Goal: Find specific page/section: Find specific page/section

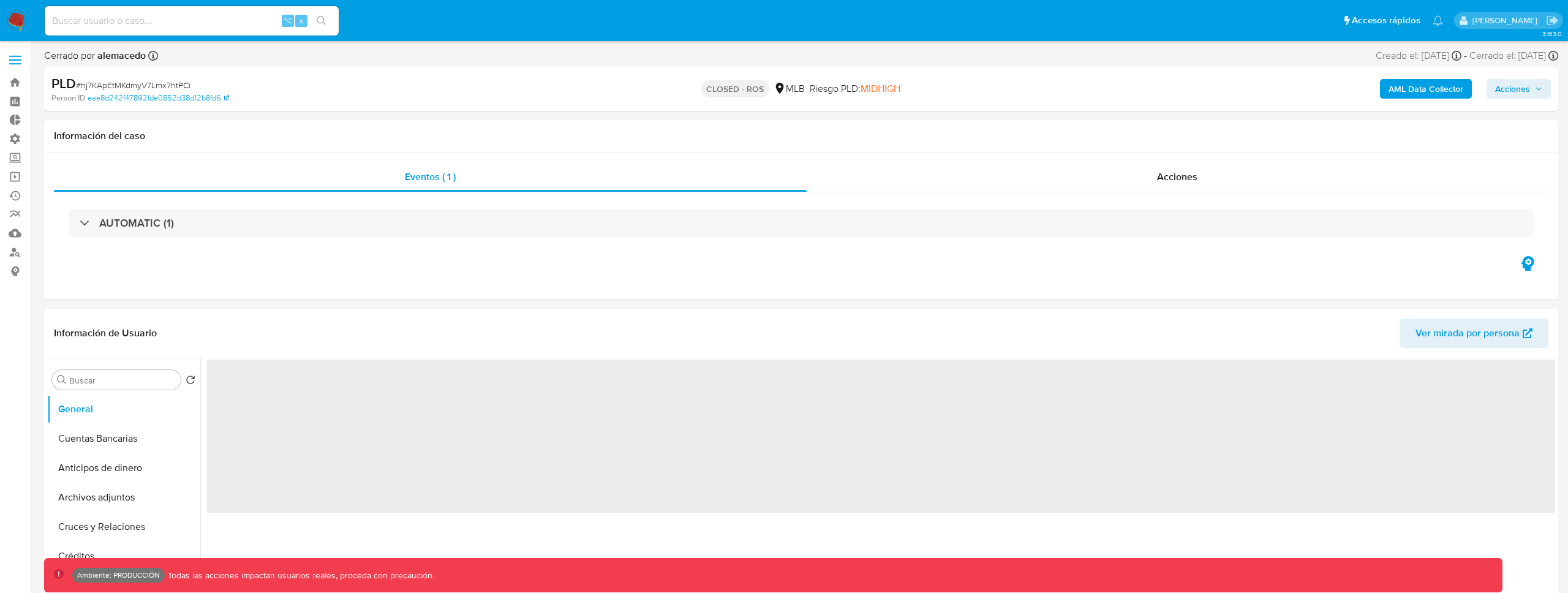
select select "10"
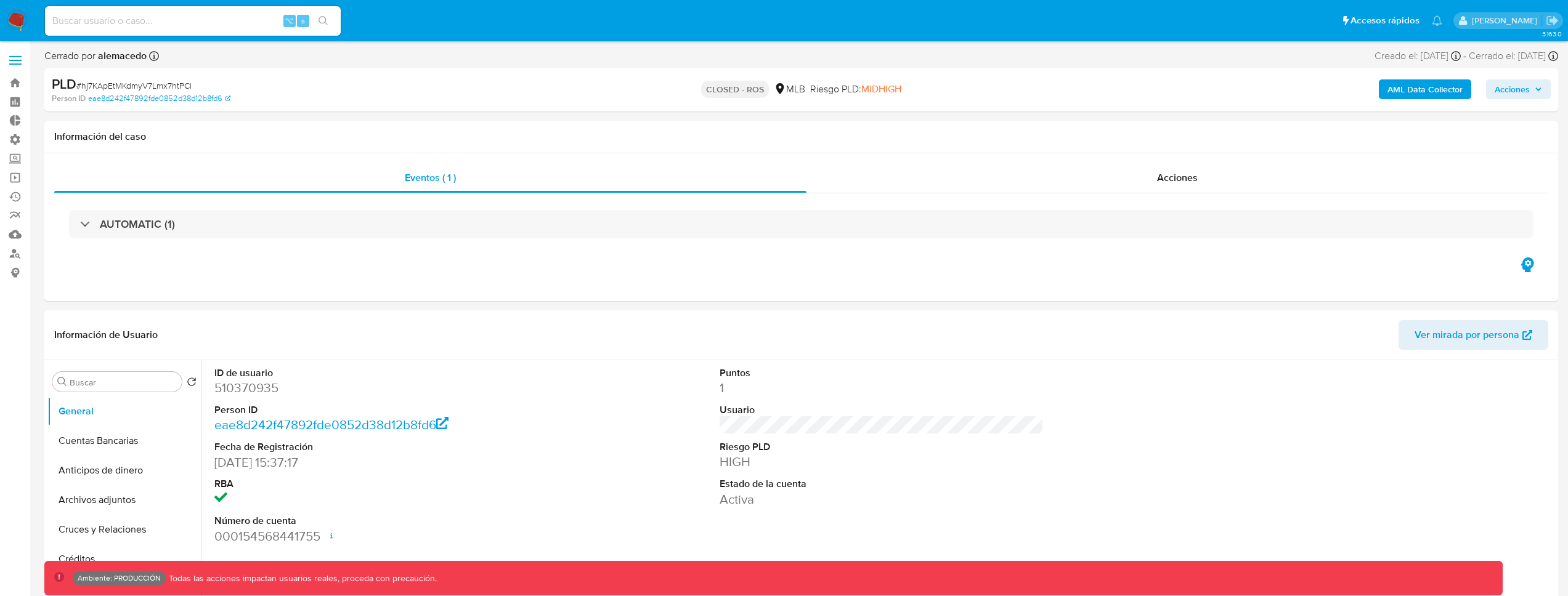
click at [177, 14] on input at bounding box center [193, 20] width 296 height 16
paste input "160751528"
type input "160751528"
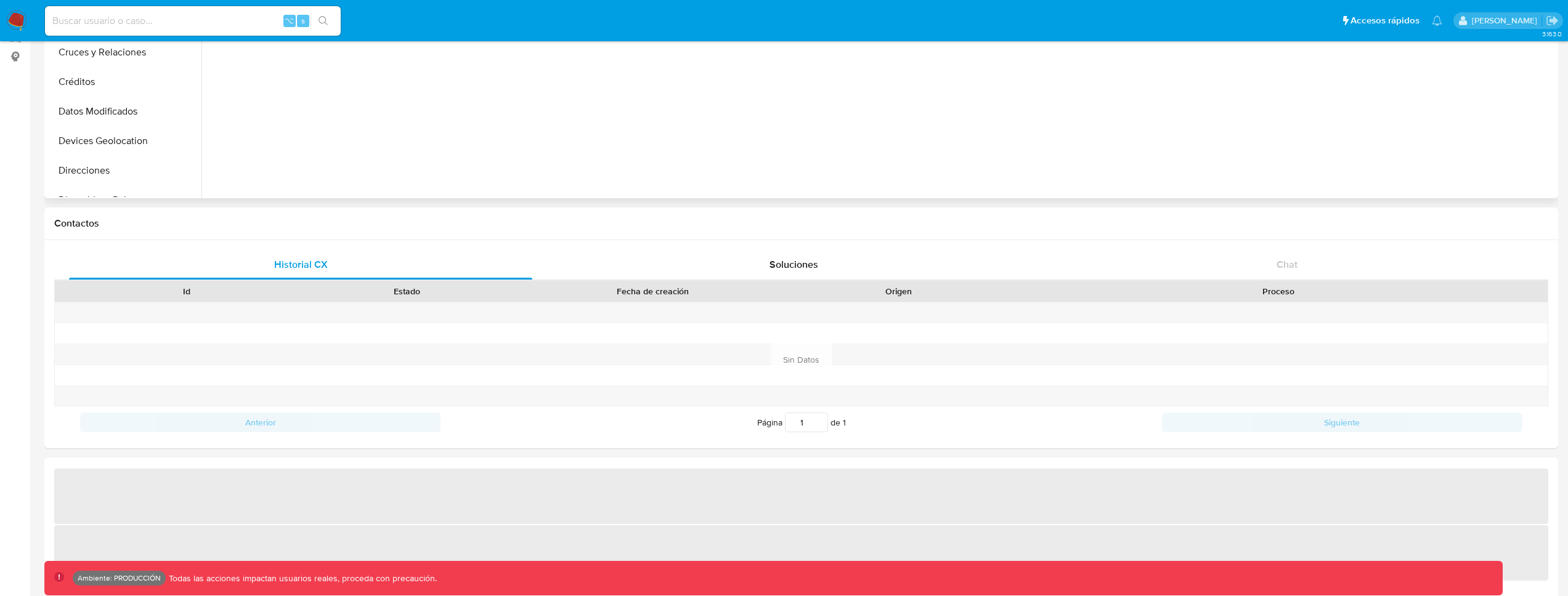
select select "10"
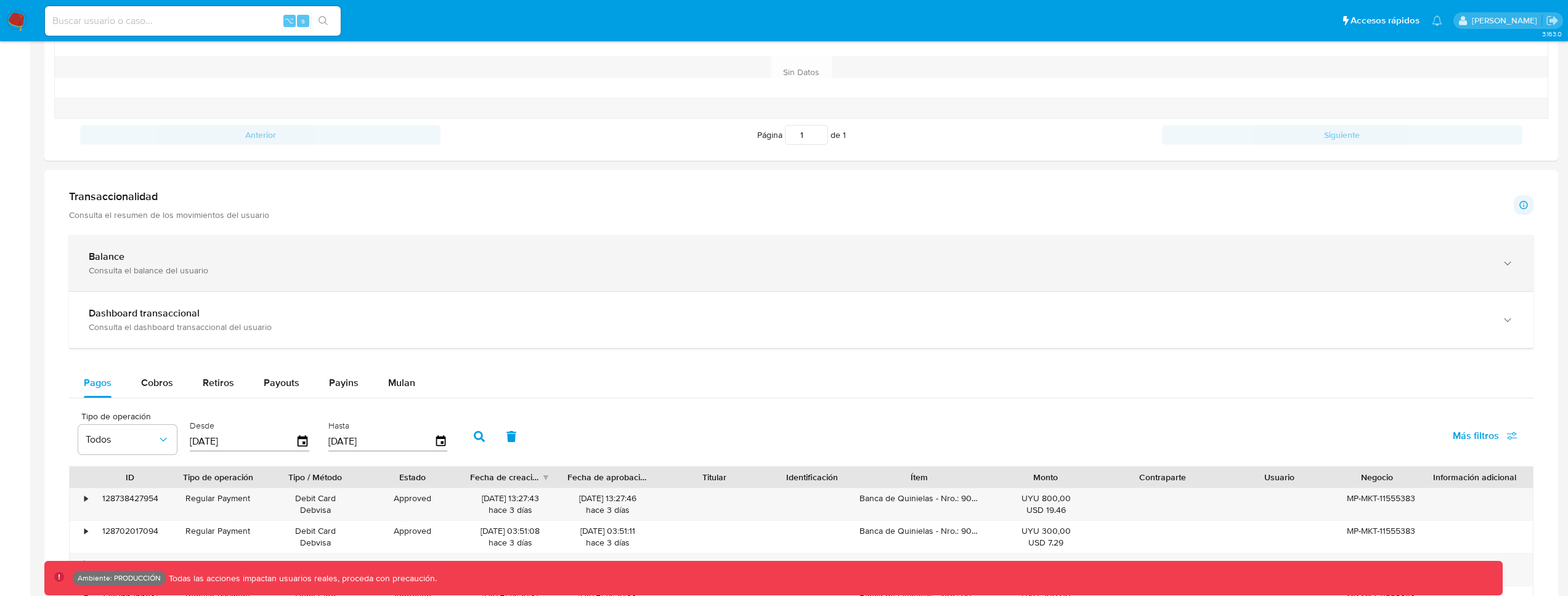
scroll to position [619, 0]
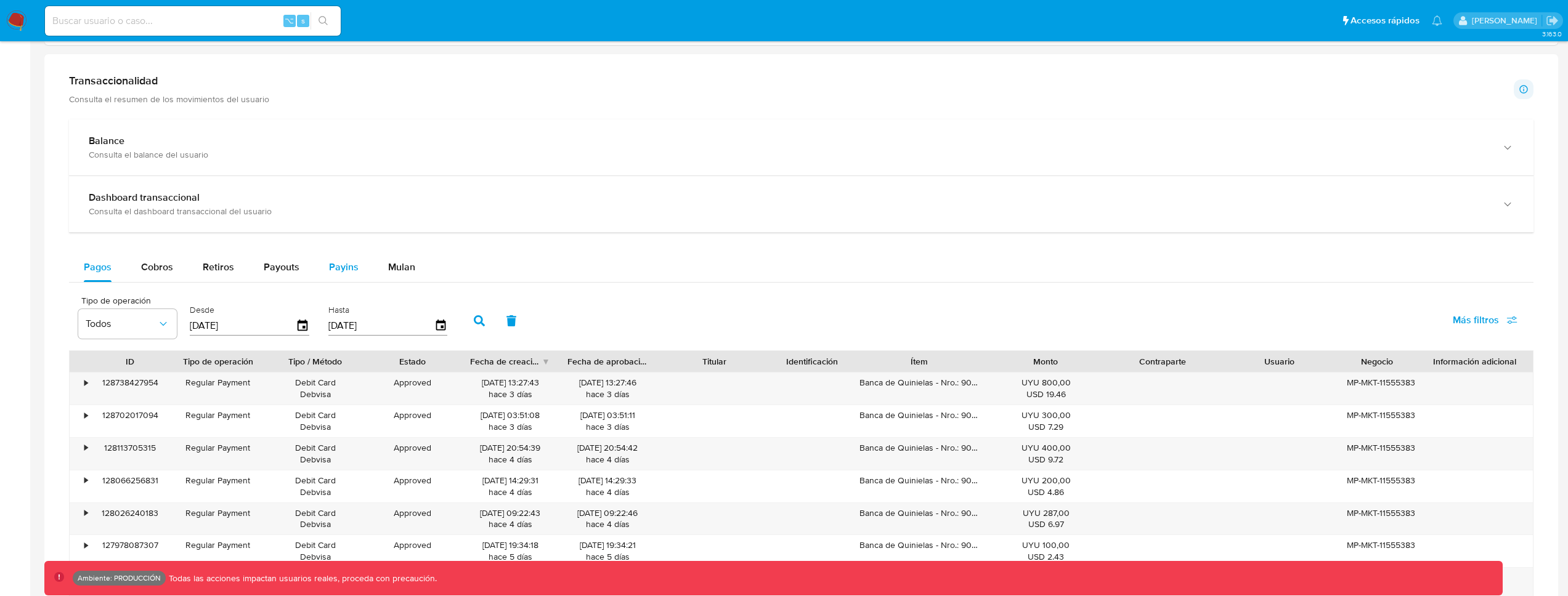
click at [339, 266] on span "Payins" at bounding box center [344, 267] width 30 height 14
select select "10"
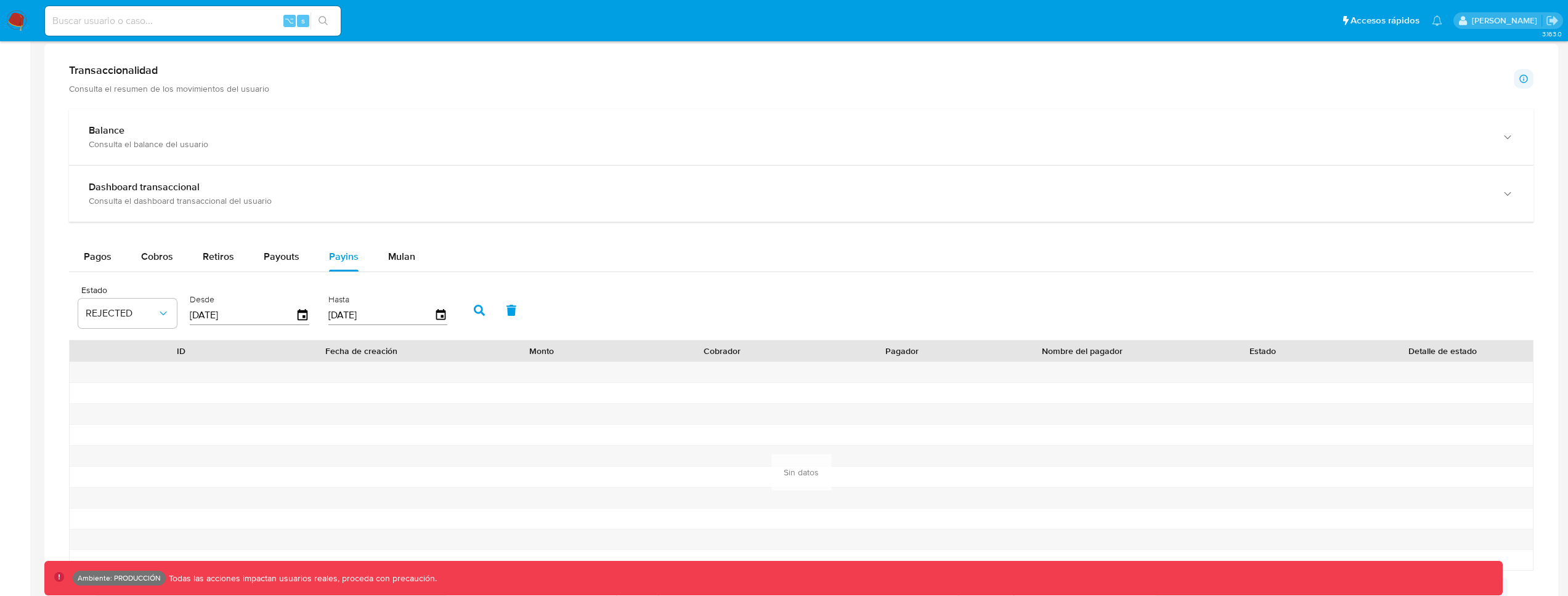
scroll to position [724, 0]
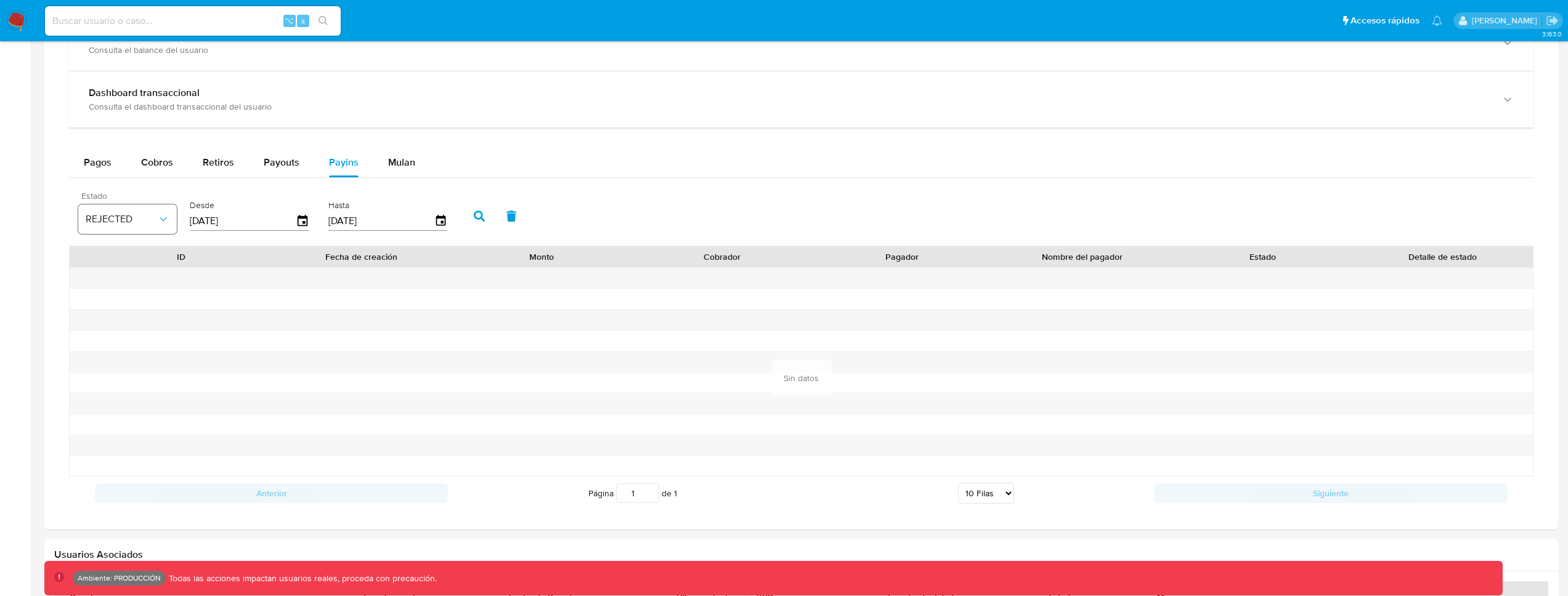
click at [121, 211] on button "REJECTED" at bounding box center [128, 219] width 99 height 30
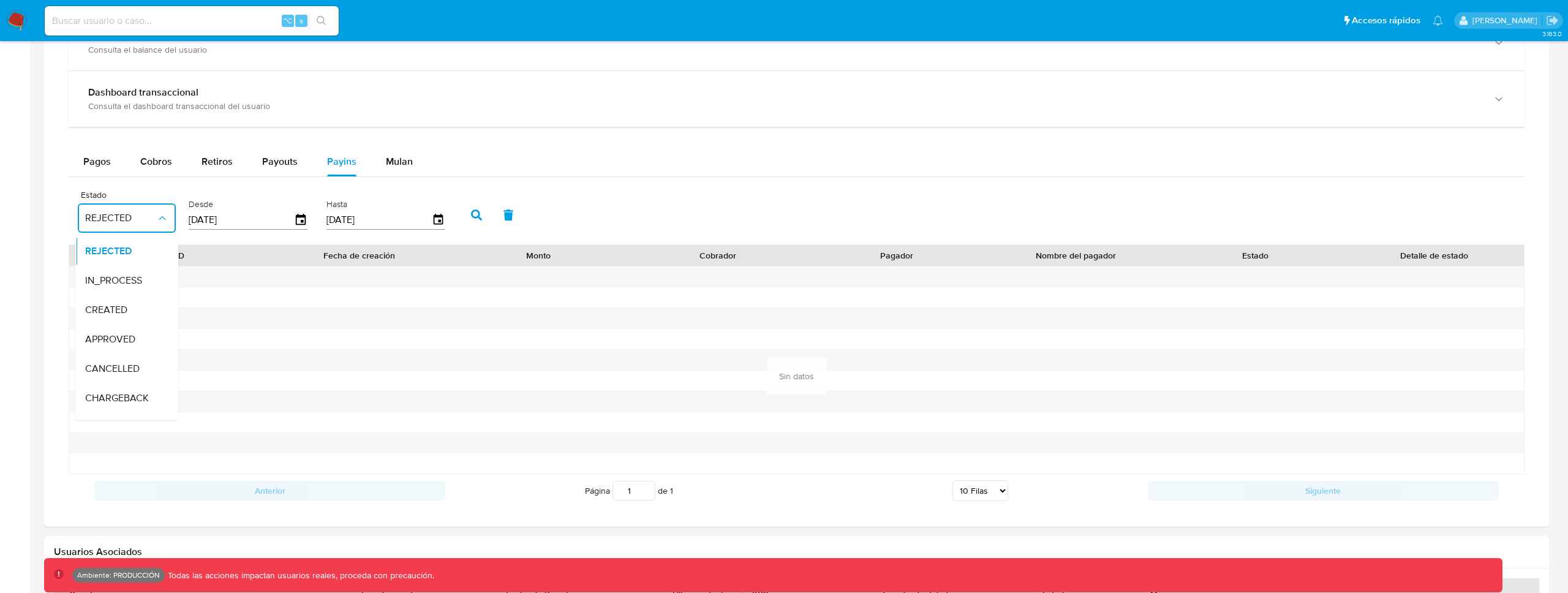
click at [98, 146] on div "Balance Consulta el balance del usuario Dashboard transaccional Consulta el das…" at bounding box center [796, 260] width 1456 height 493
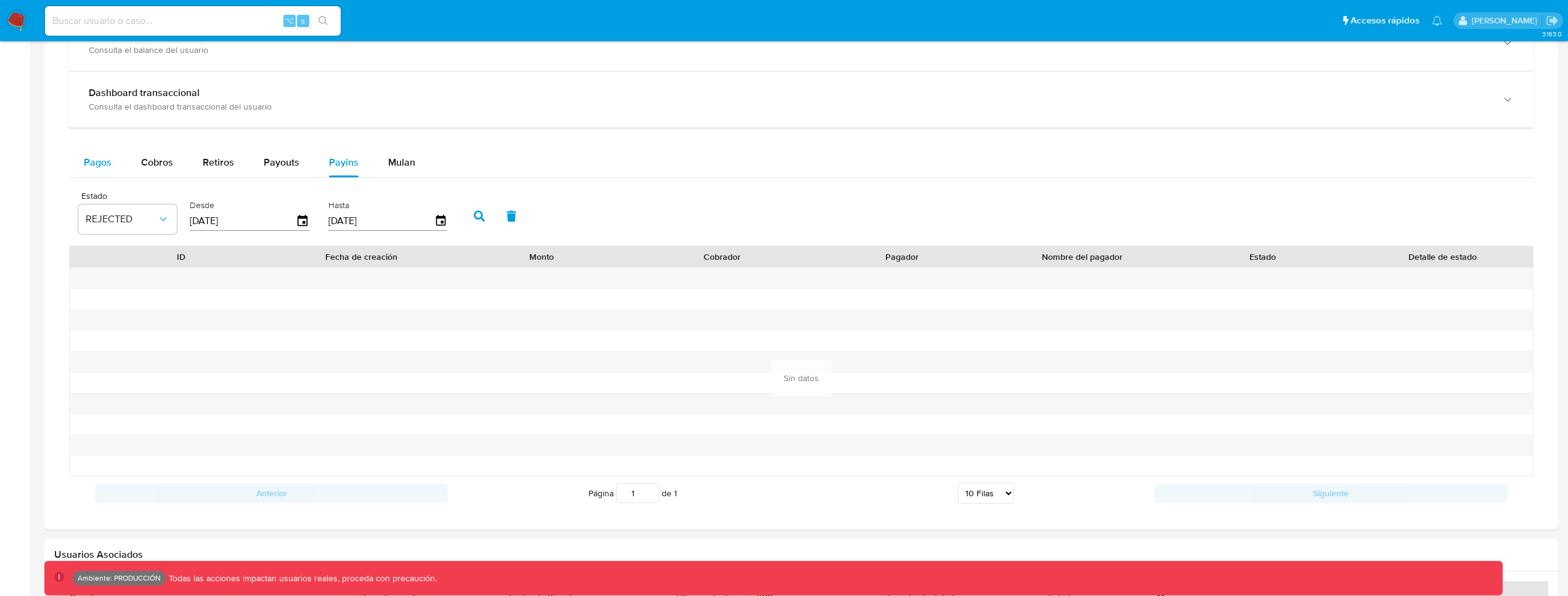
click at [98, 153] on div "Pagos" at bounding box center [97, 162] width 27 height 30
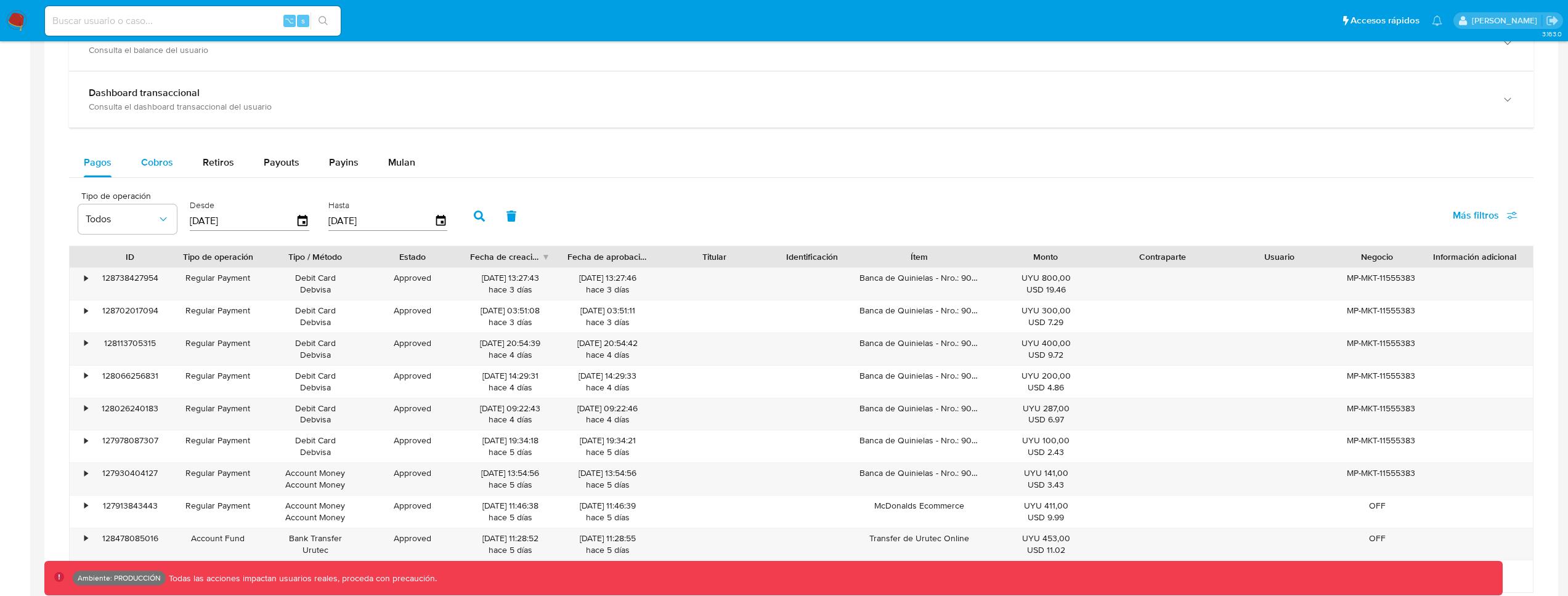
click at [180, 160] on button "Cobros" at bounding box center [157, 162] width 61 height 30
select select "10"
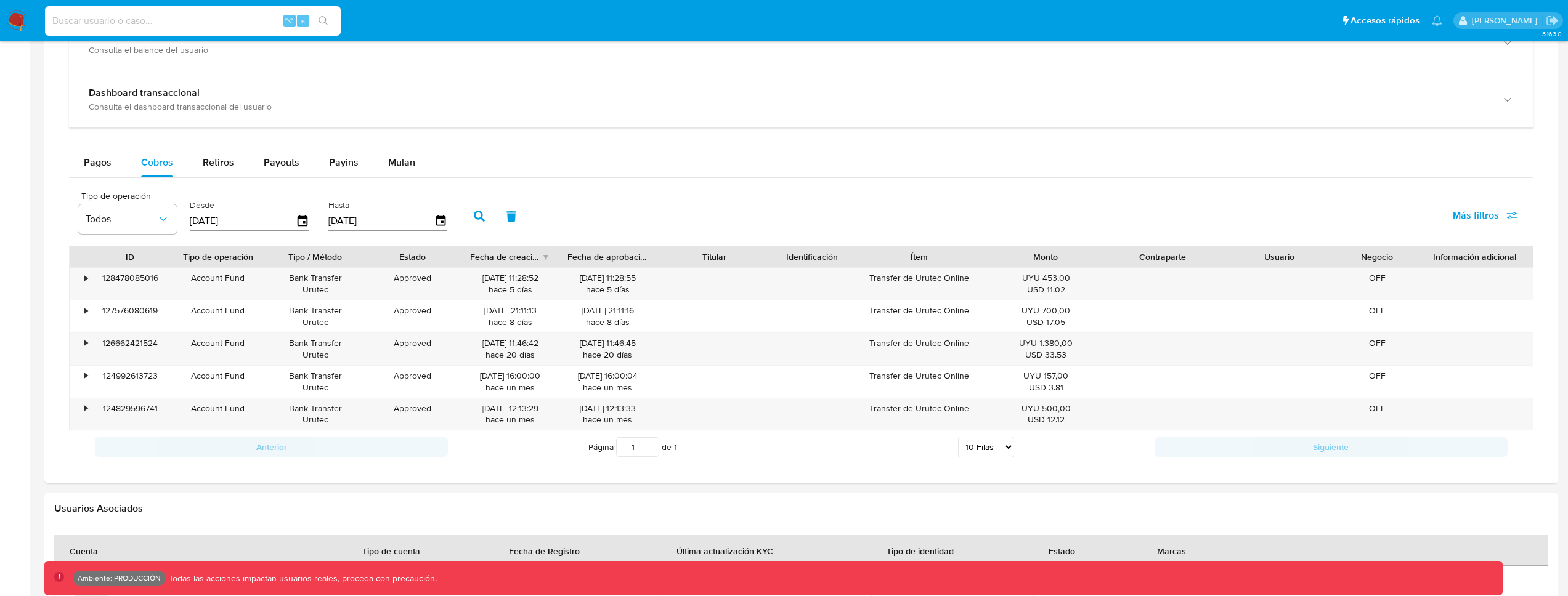
click at [221, 16] on input at bounding box center [193, 20] width 296 height 16
paste input "104494493"
type input "104494493"
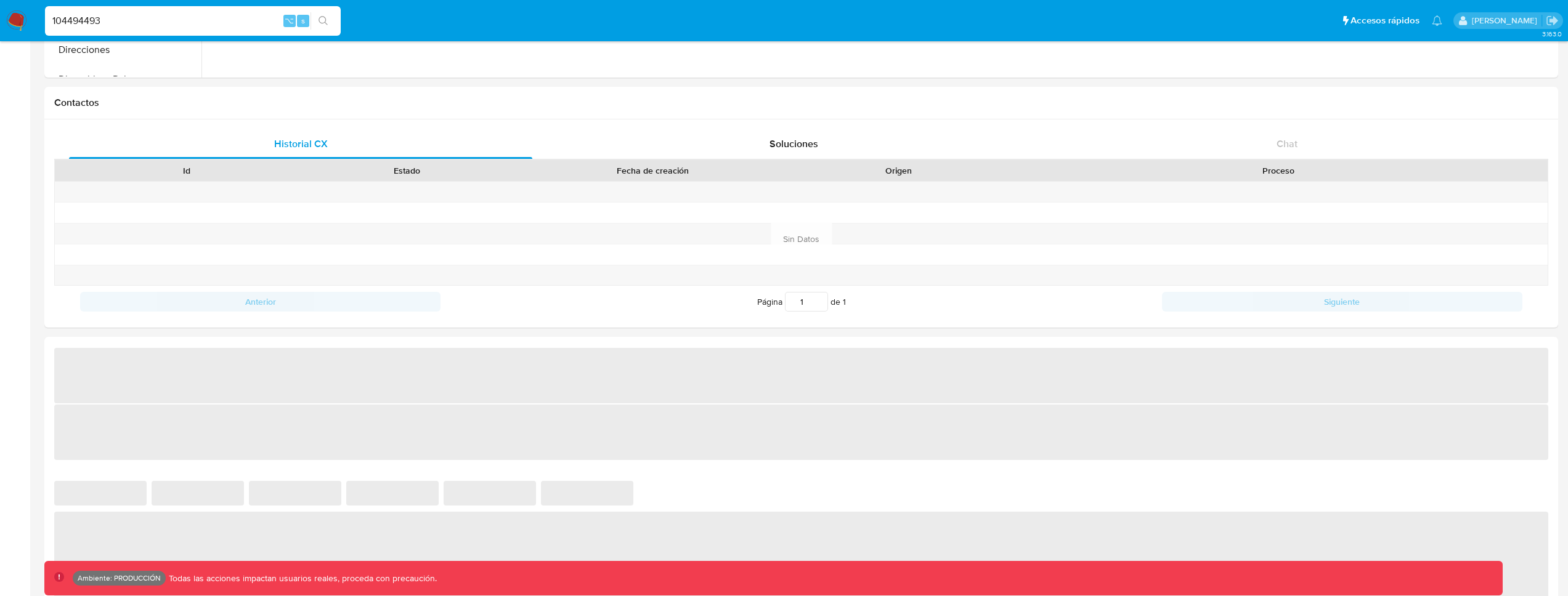
select select "10"
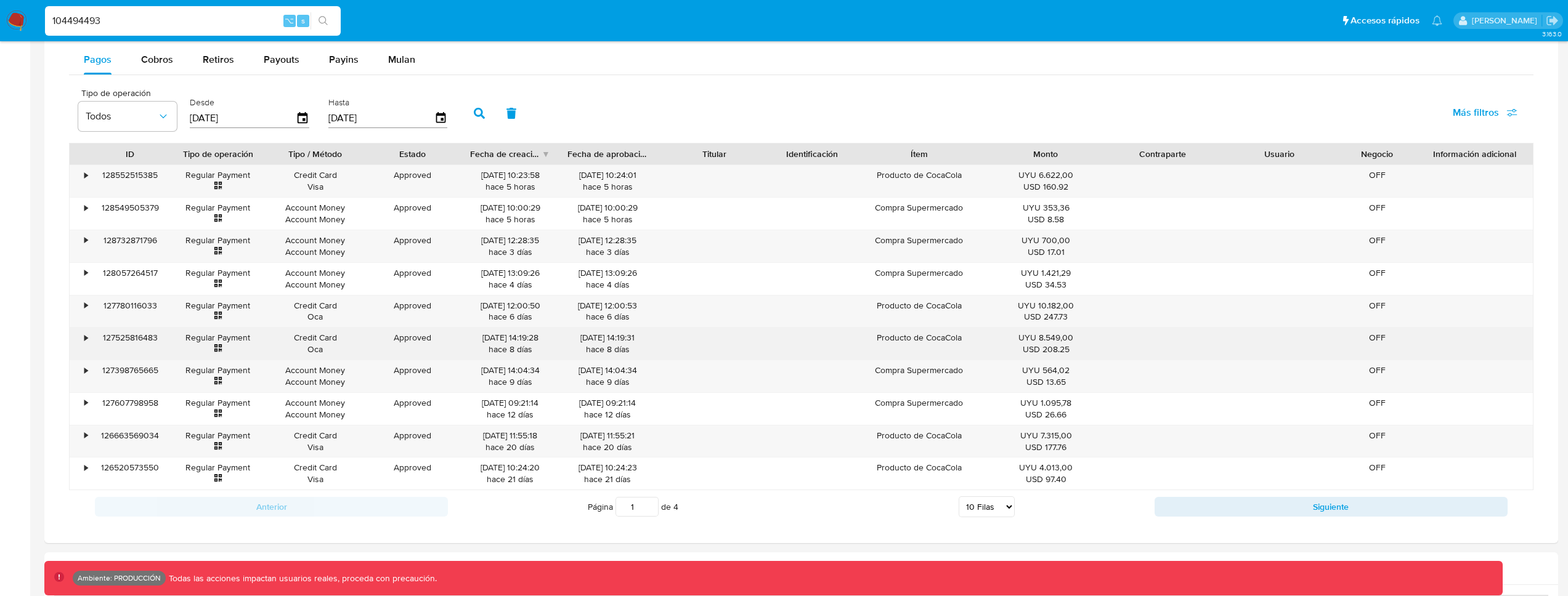
scroll to position [832, 0]
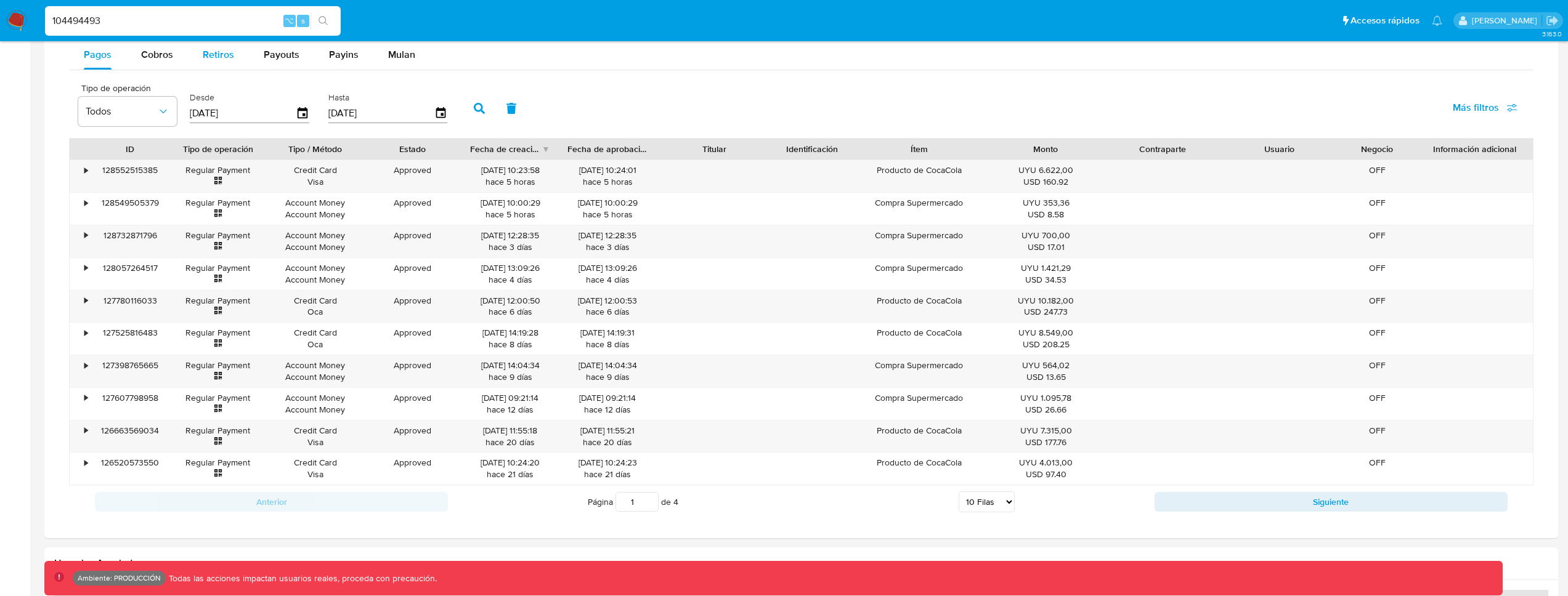
click at [212, 56] on span "Retiros" at bounding box center [218, 55] width 32 height 14
select select "10"
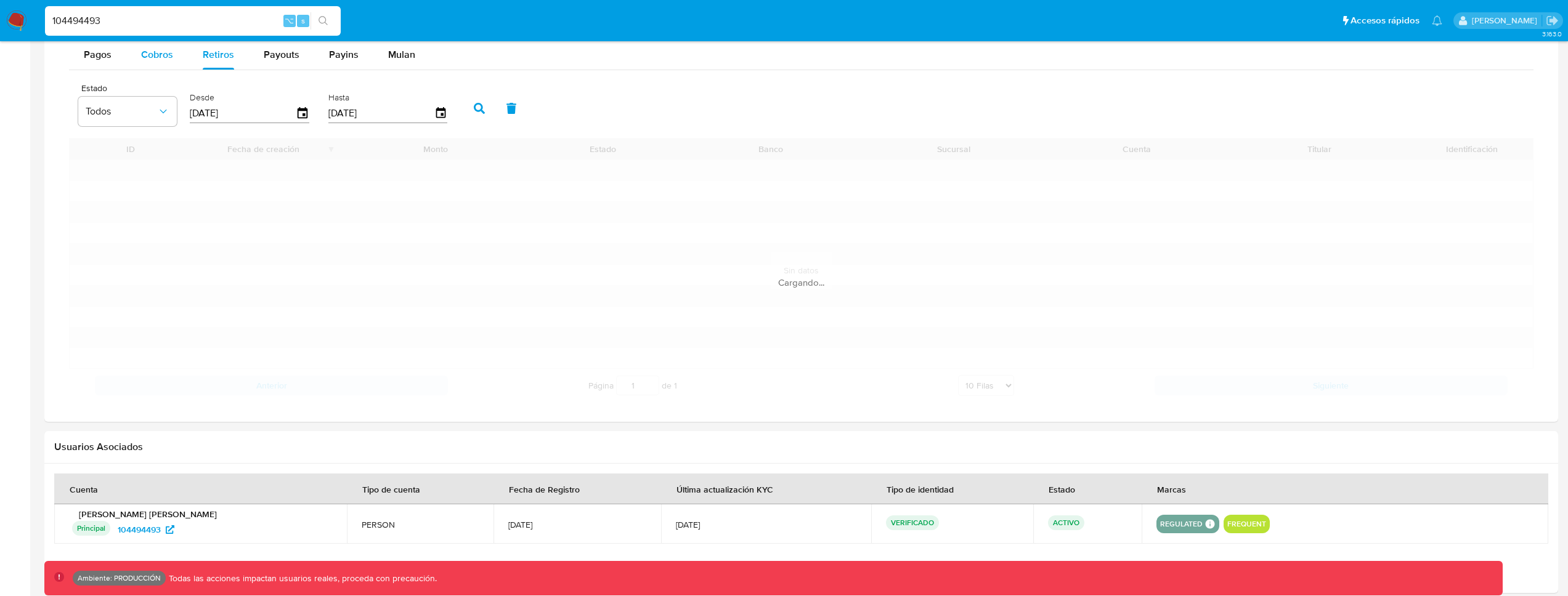
click at [154, 58] on span "Cobros" at bounding box center [157, 55] width 32 height 14
select select "10"
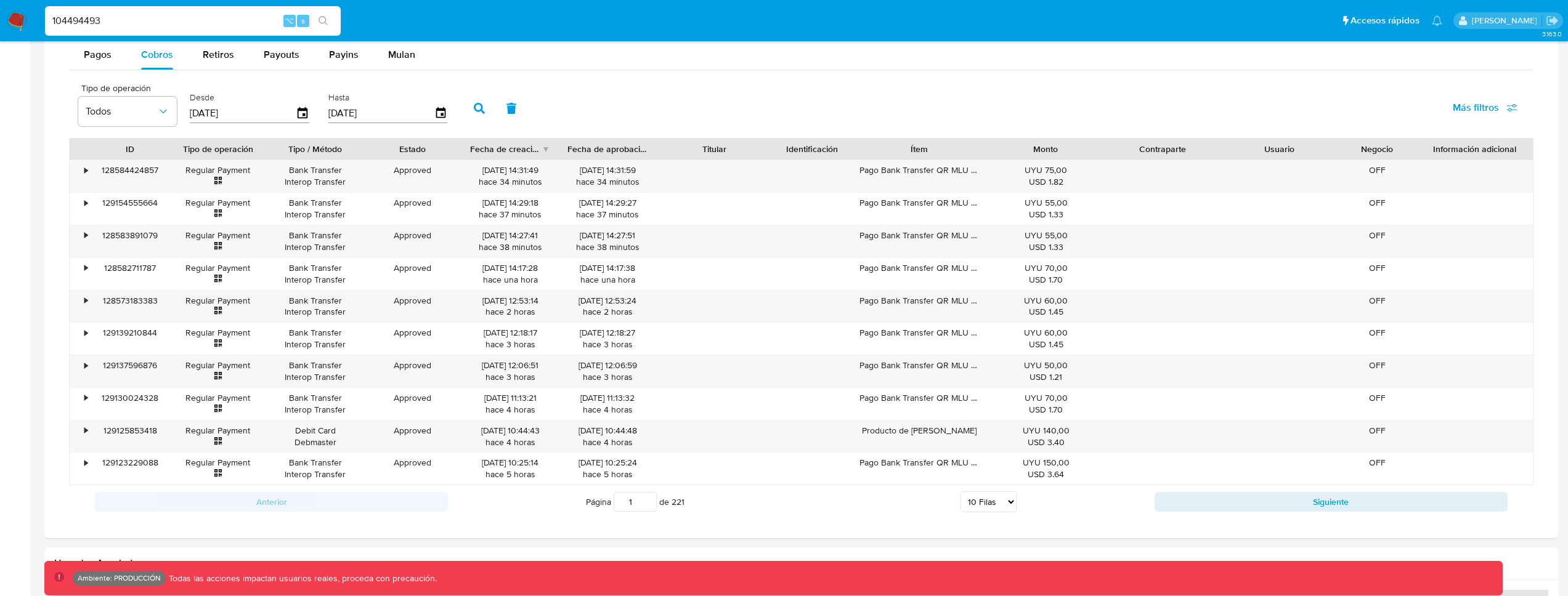
click at [196, 23] on input "104494493" at bounding box center [193, 20] width 296 height 16
paste input "414036962"
type input "1414036962"
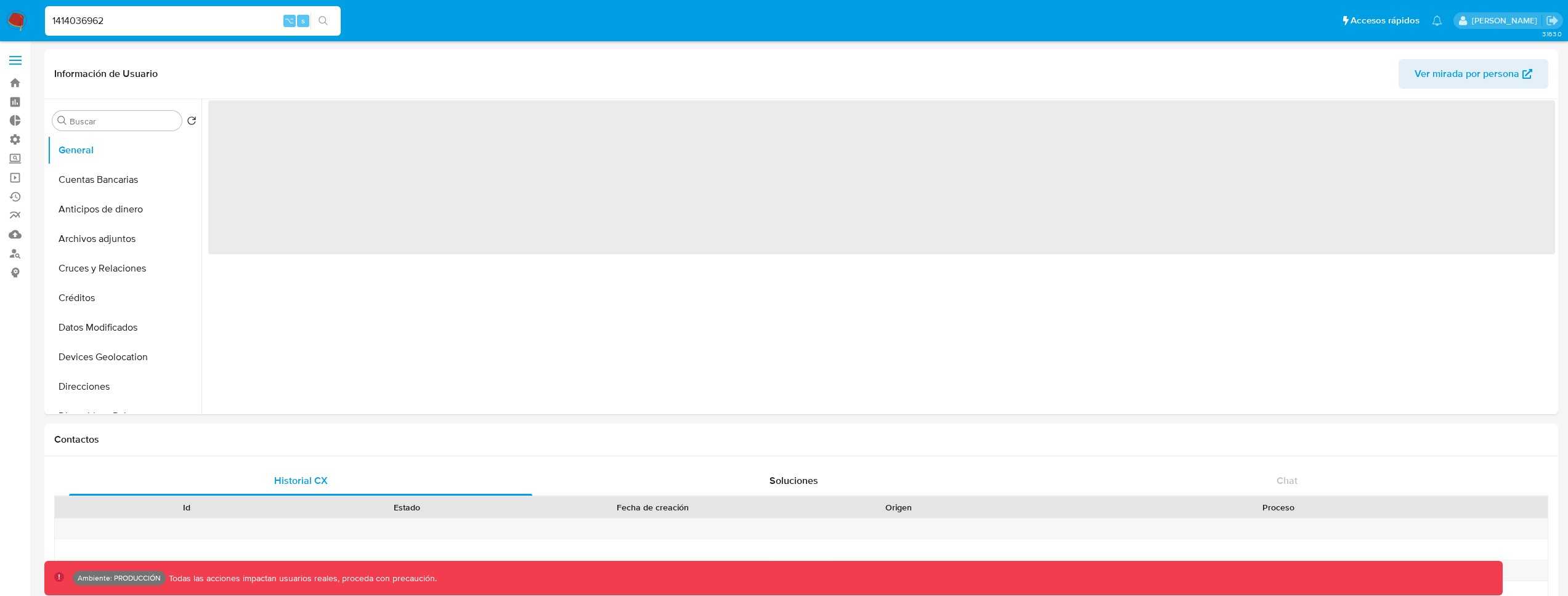
select select "10"
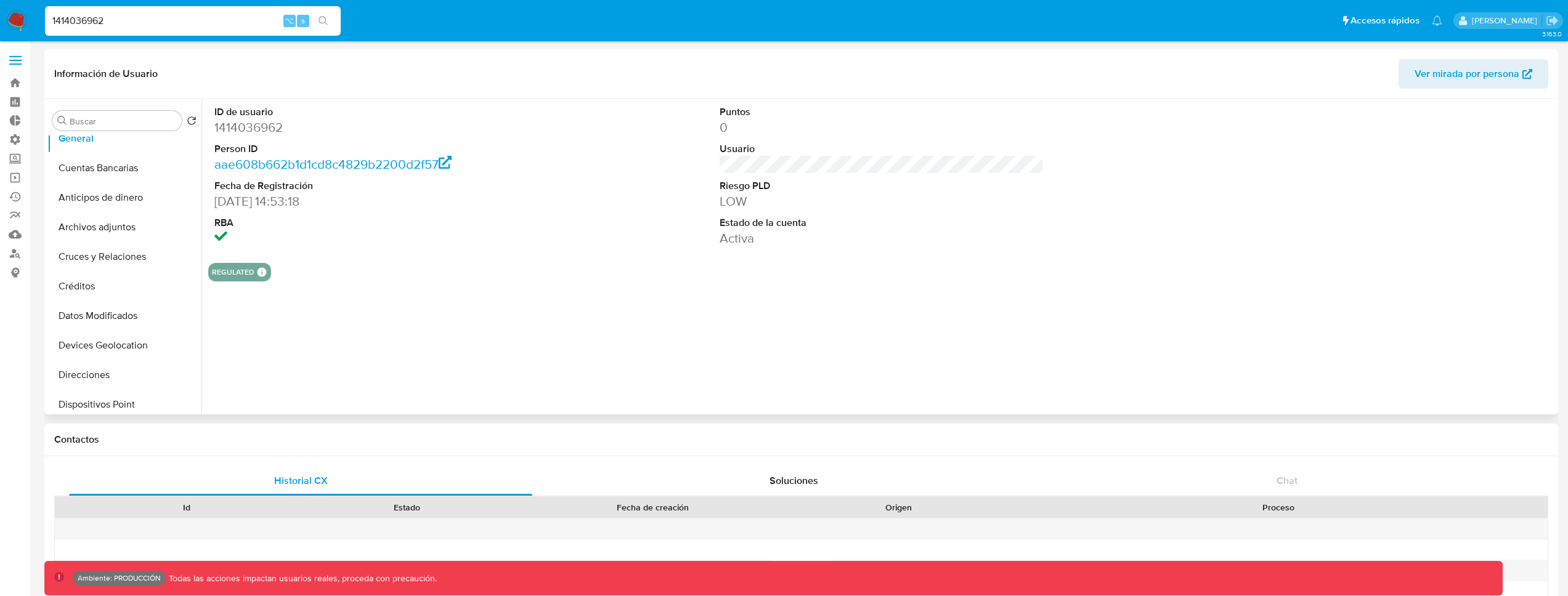
scroll to position [14, 0]
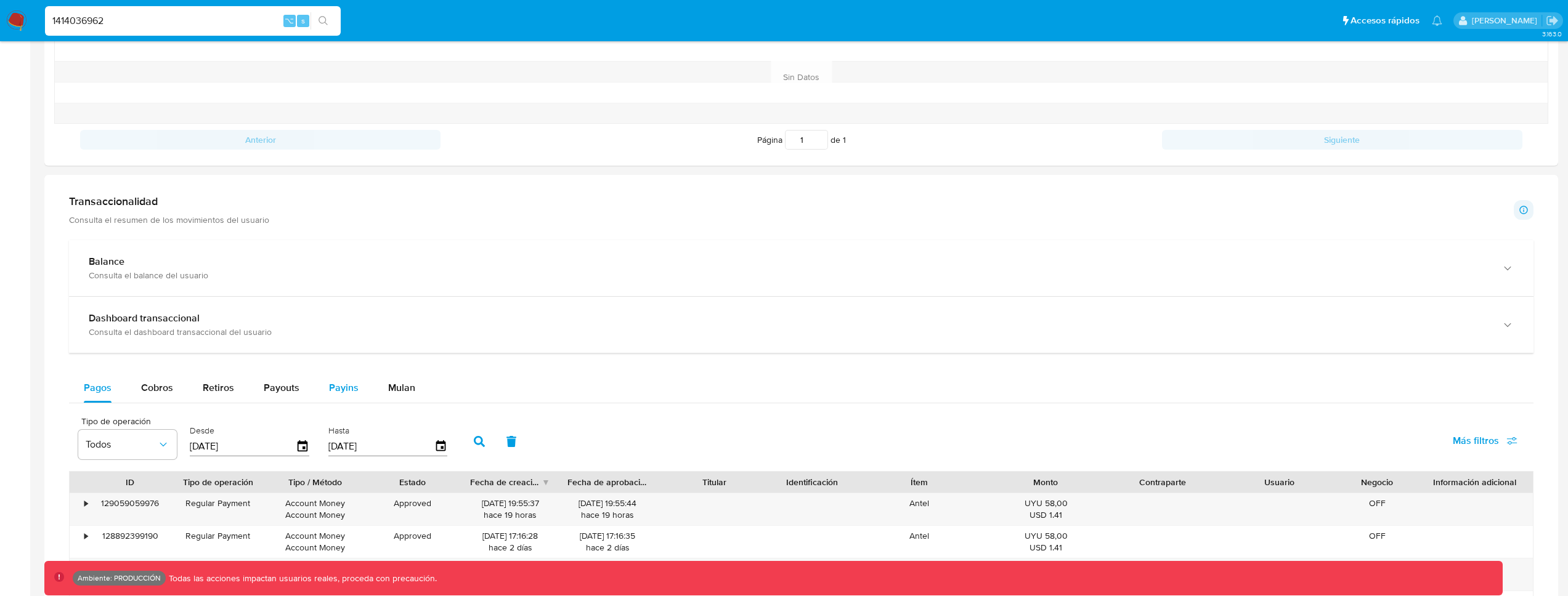
click at [342, 385] on span "Payins" at bounding box center [344, 387] width 30 height 14
select select "10"
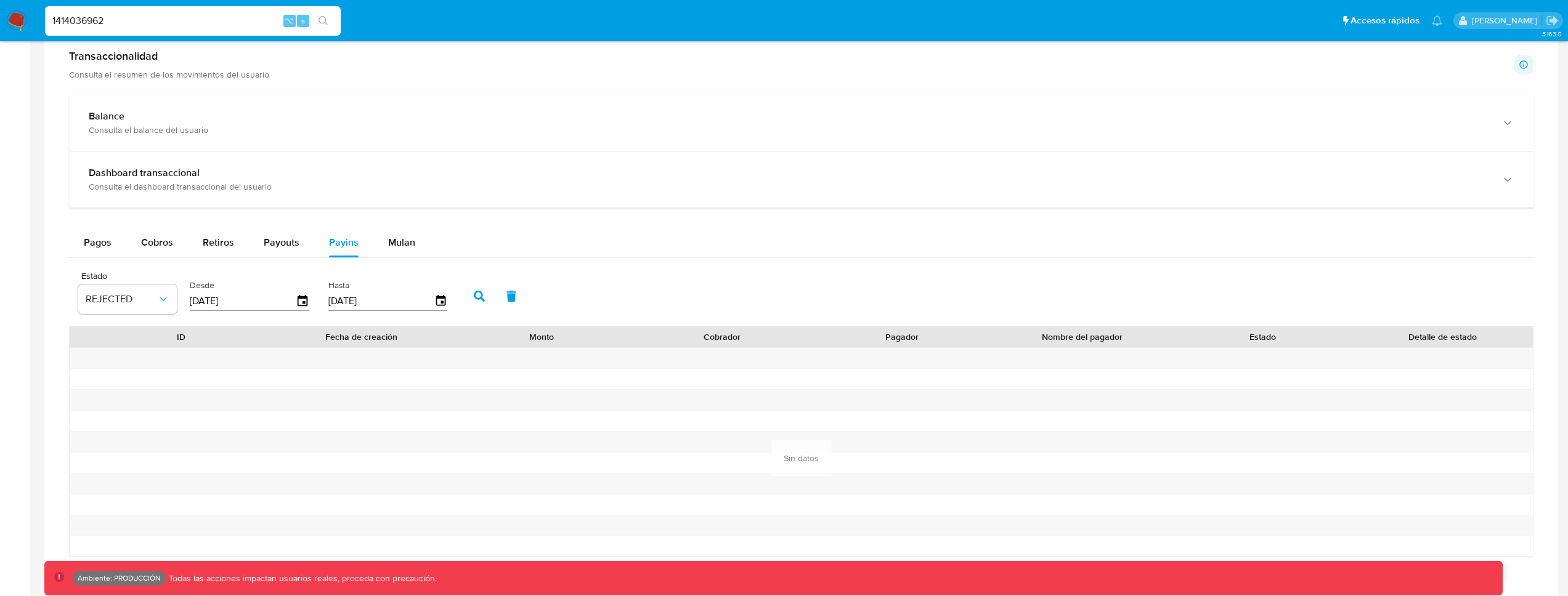
scroll to position [680, 0]
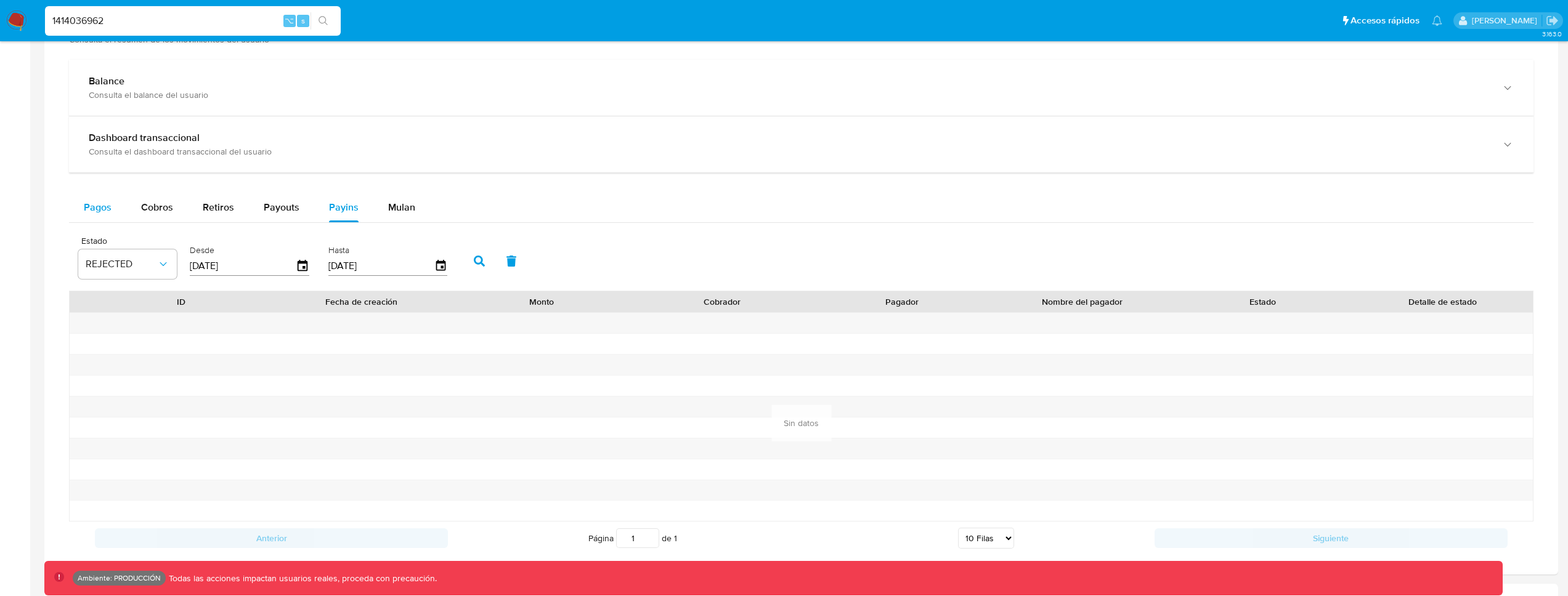
click at [100, 208] on span "Pagos" at bounding box center [97, 207] width 27 height 14
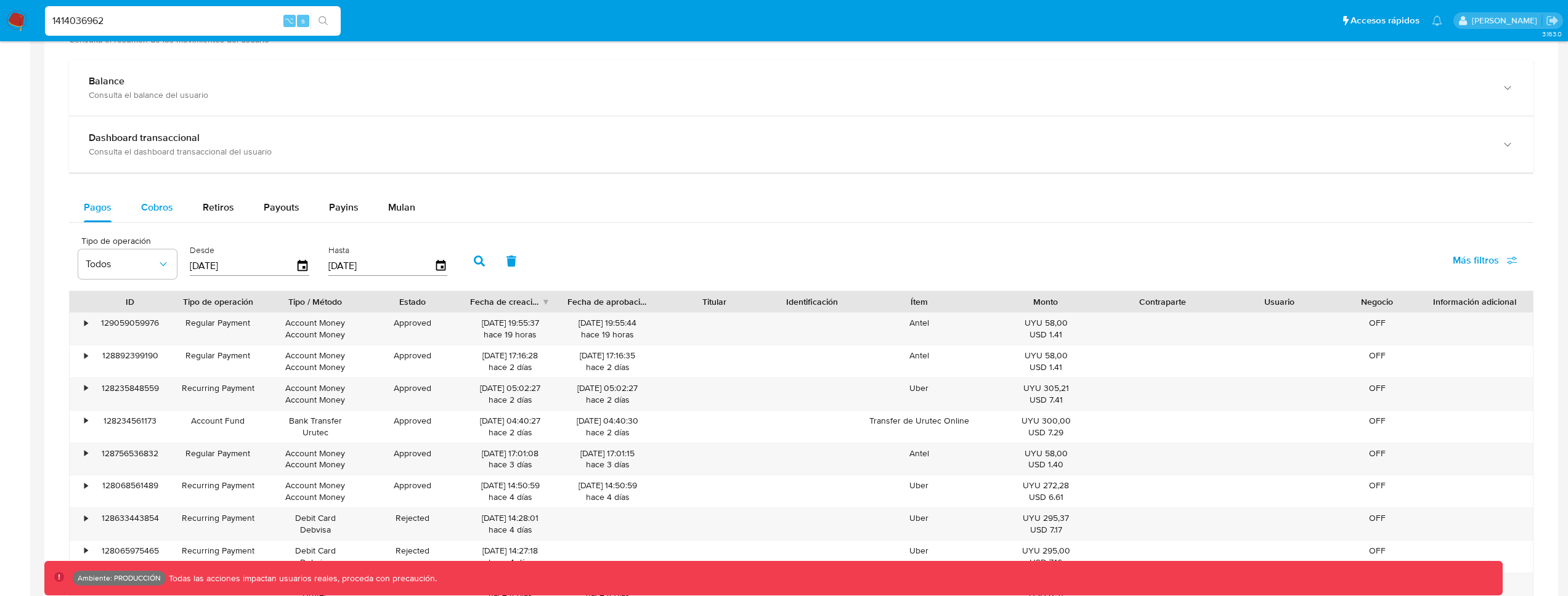
click at [163, 207] on span "Cobros" at bounding box center [157, 207] width 32 height 14
select select "10"
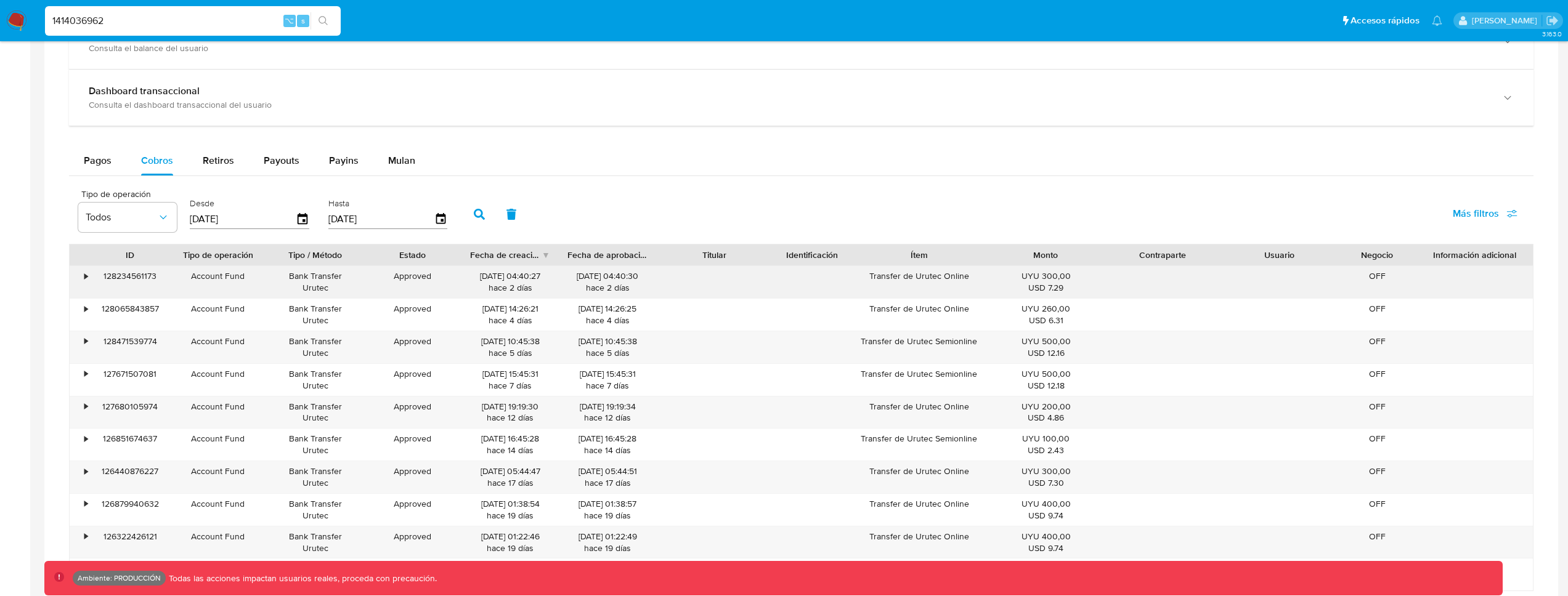
scroll to position [743, 0]
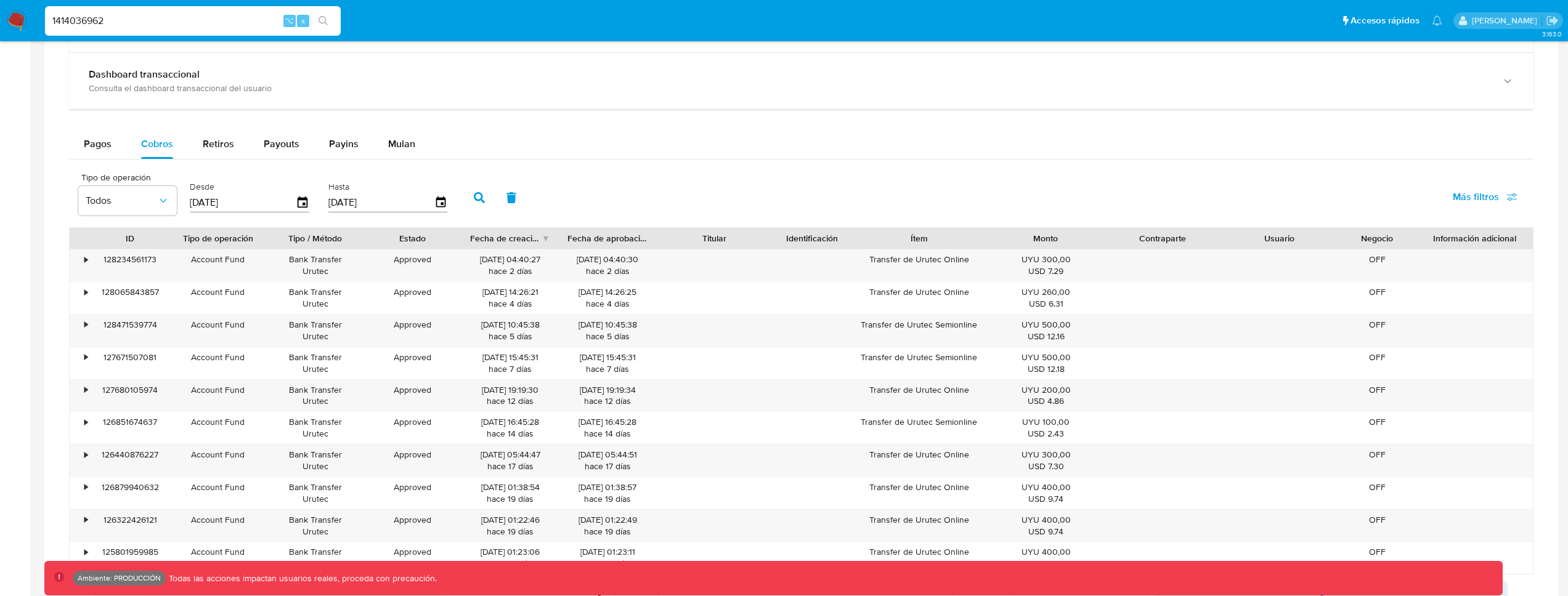
click at [166, 12] on div "1414036962 ⌥ s" at bounding box center [193, 20] width 296 height 30
click at [189, 23] on input "1414036962" at bounding box center [193, 20] width 296 height 16
paste input "213353596"
type input "1213353596"
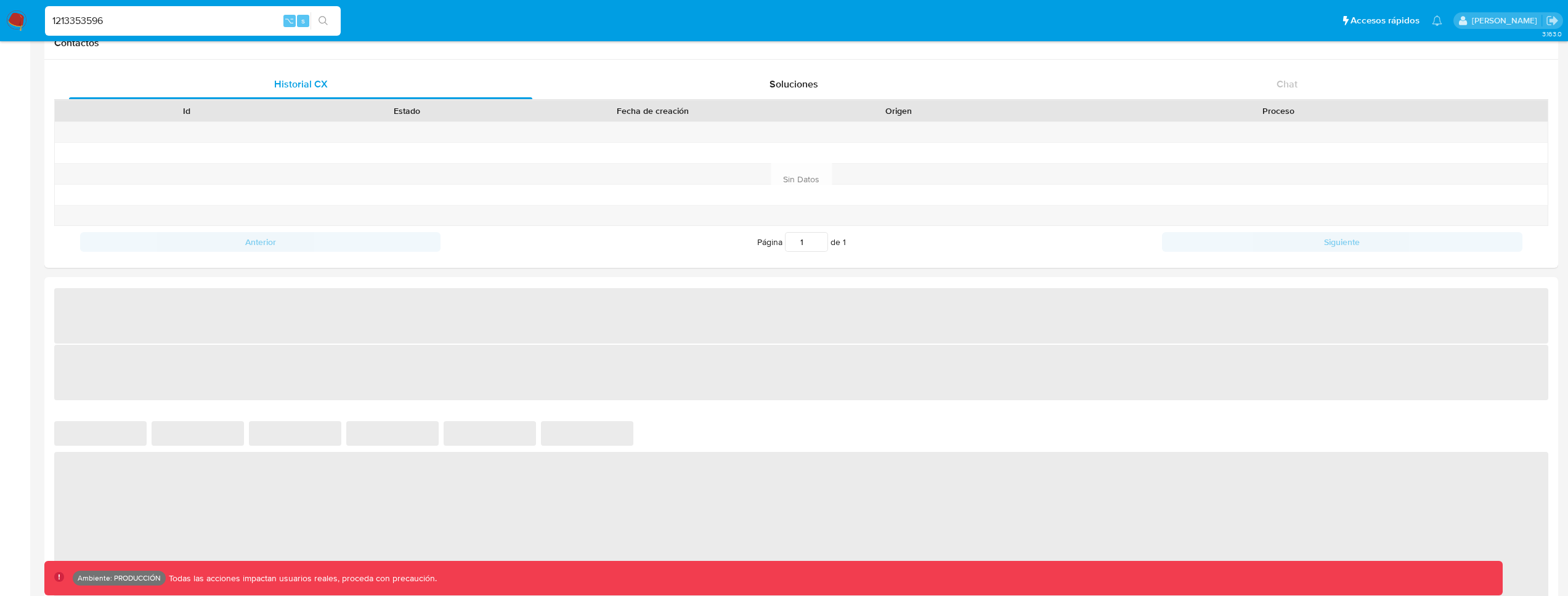
select select "10"
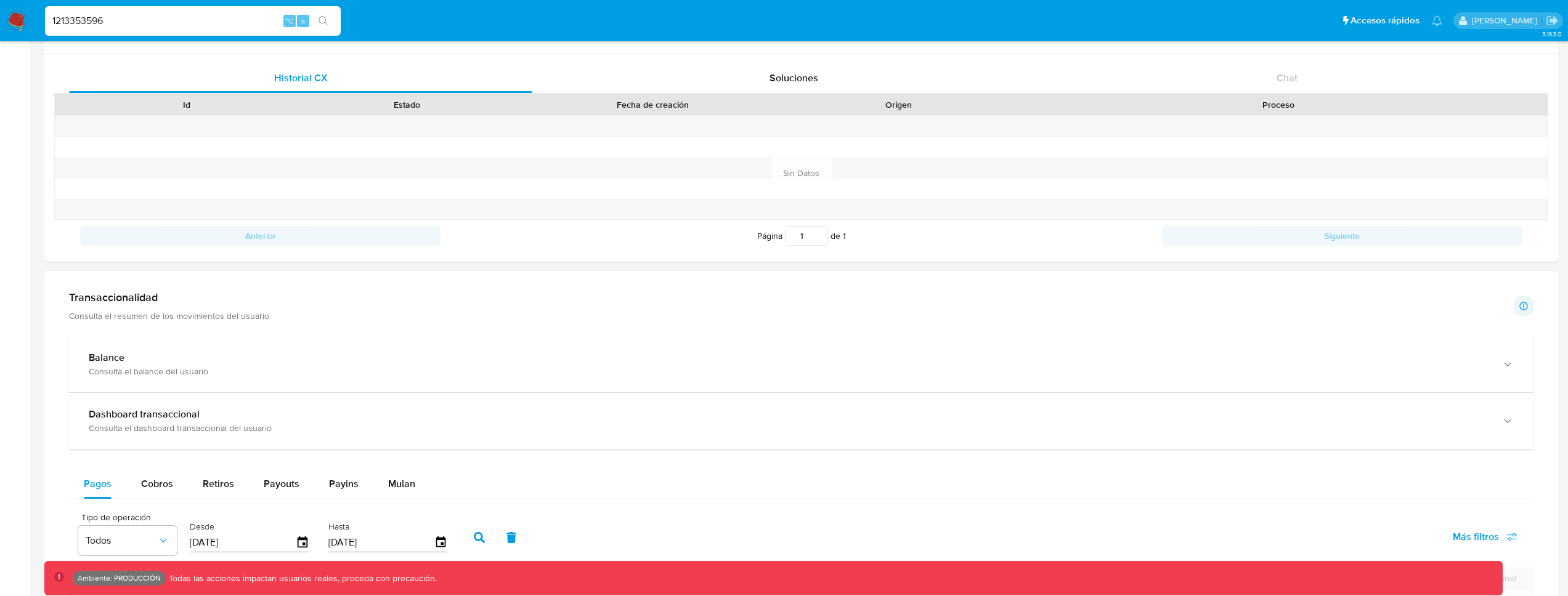
scroll to position [433, 0]
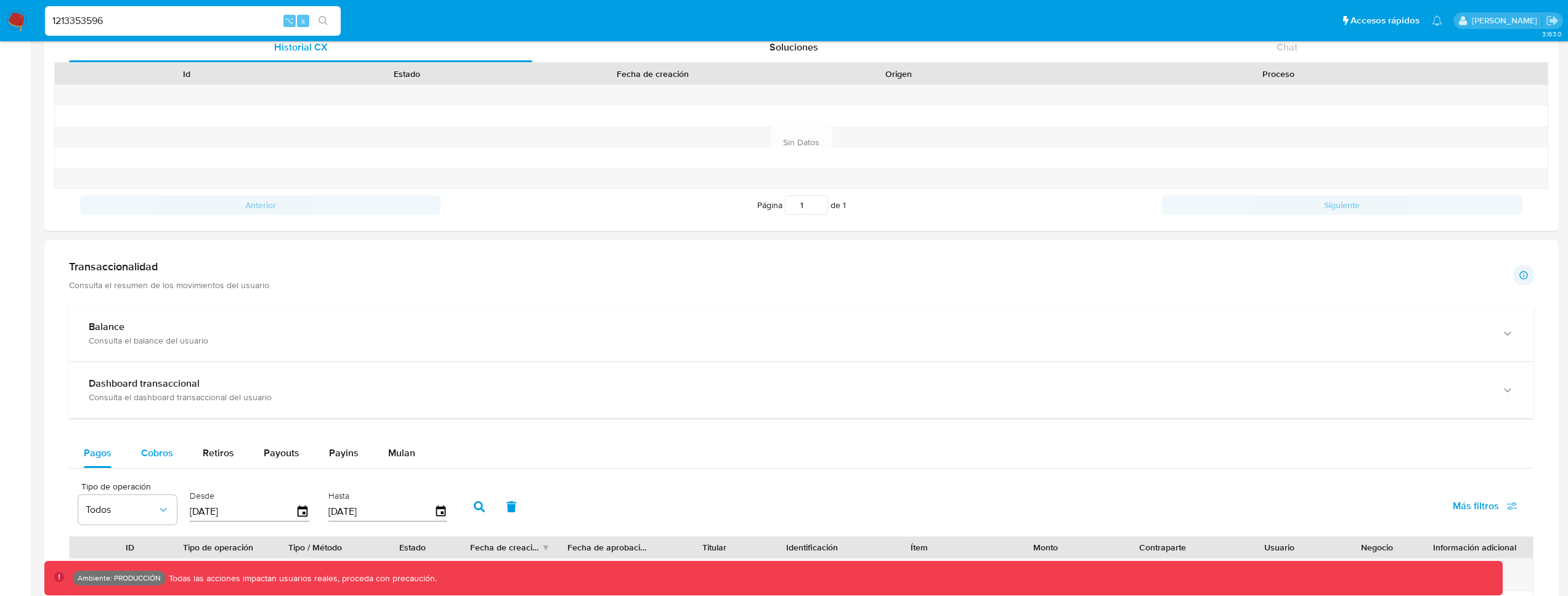
click at [171, 458] on span "Cobros" at bounding box center [157, 453] width 32 height 14
select select "10"
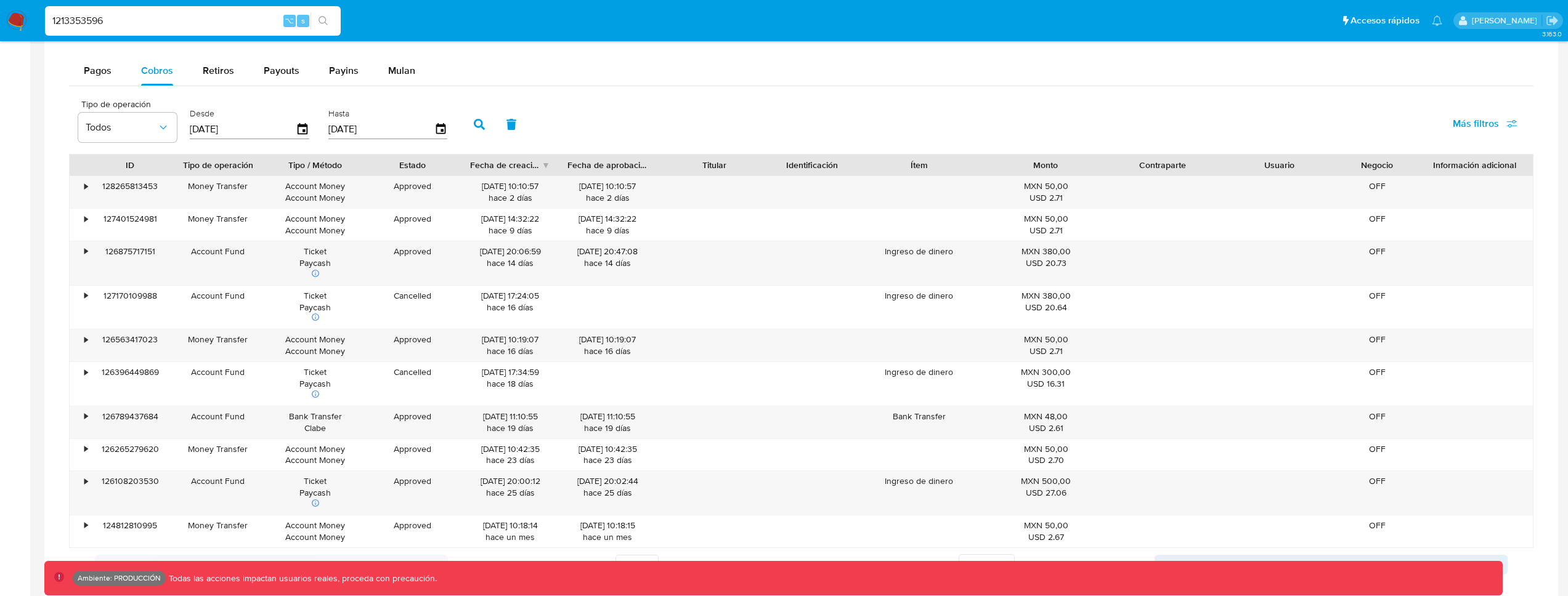
scroll to position [832, 0]
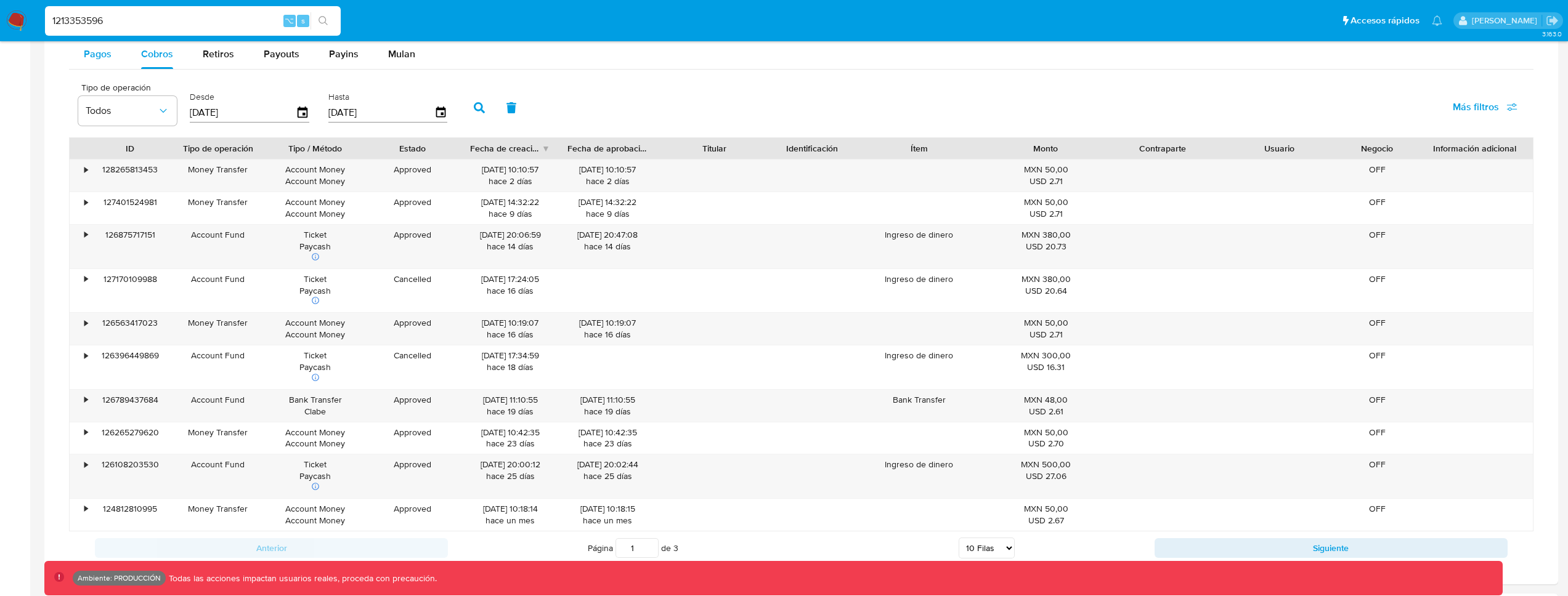
click at [80, 67] on button "Pagos" at bounding box center [97, 54] width 57 height 30
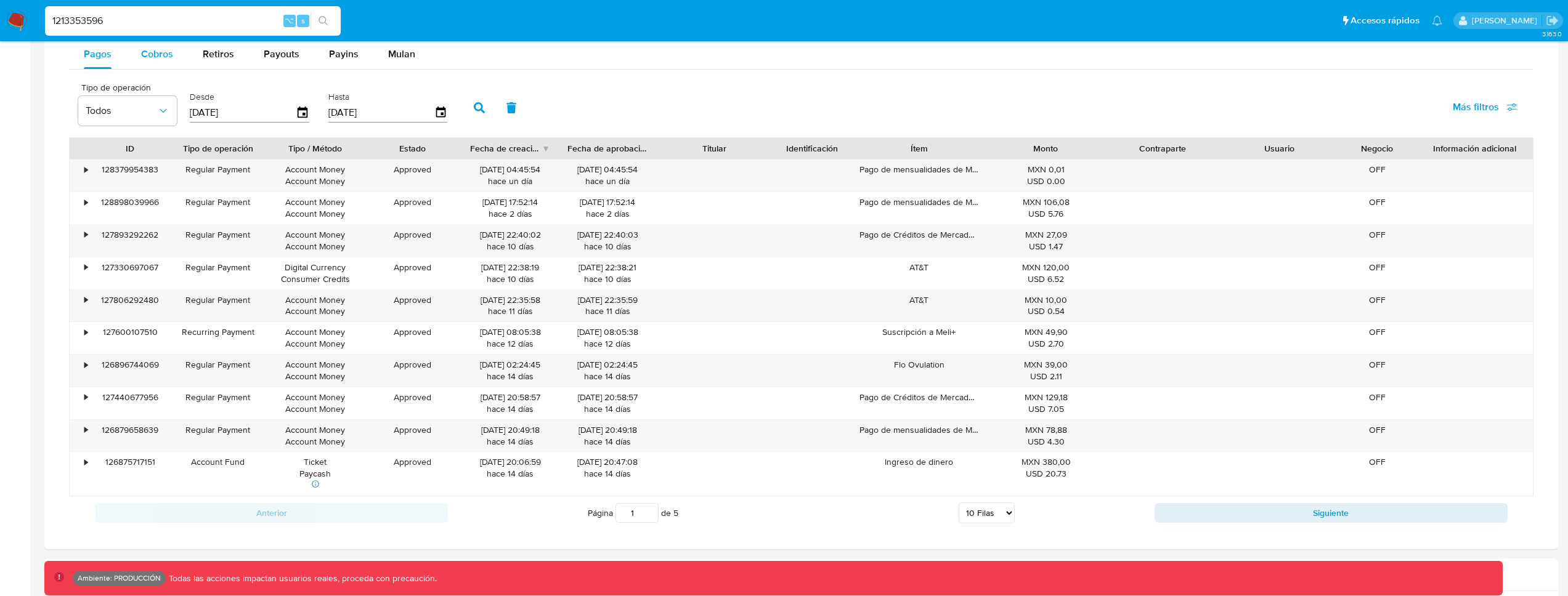
click at [152, 66] on div "Cobros" at bounding box center [157, 54] width 32 height 30
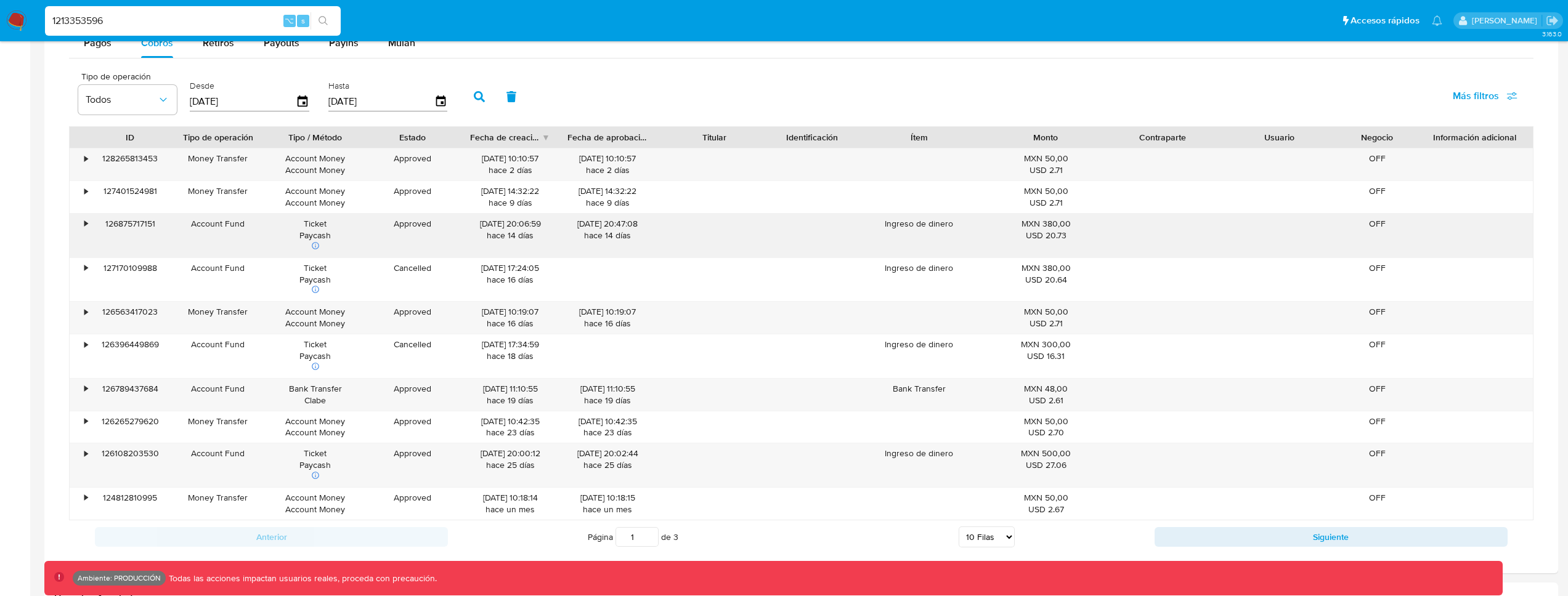
scroll to position [846, 0]
click at [1208, 523] on div "Anterior Página 1 de 3 5 Filas 10 Filas 20 Filas 25 Filas 50 Filas 100 Filas Si…" at bounding box center [801, 534] width 1465 height 33
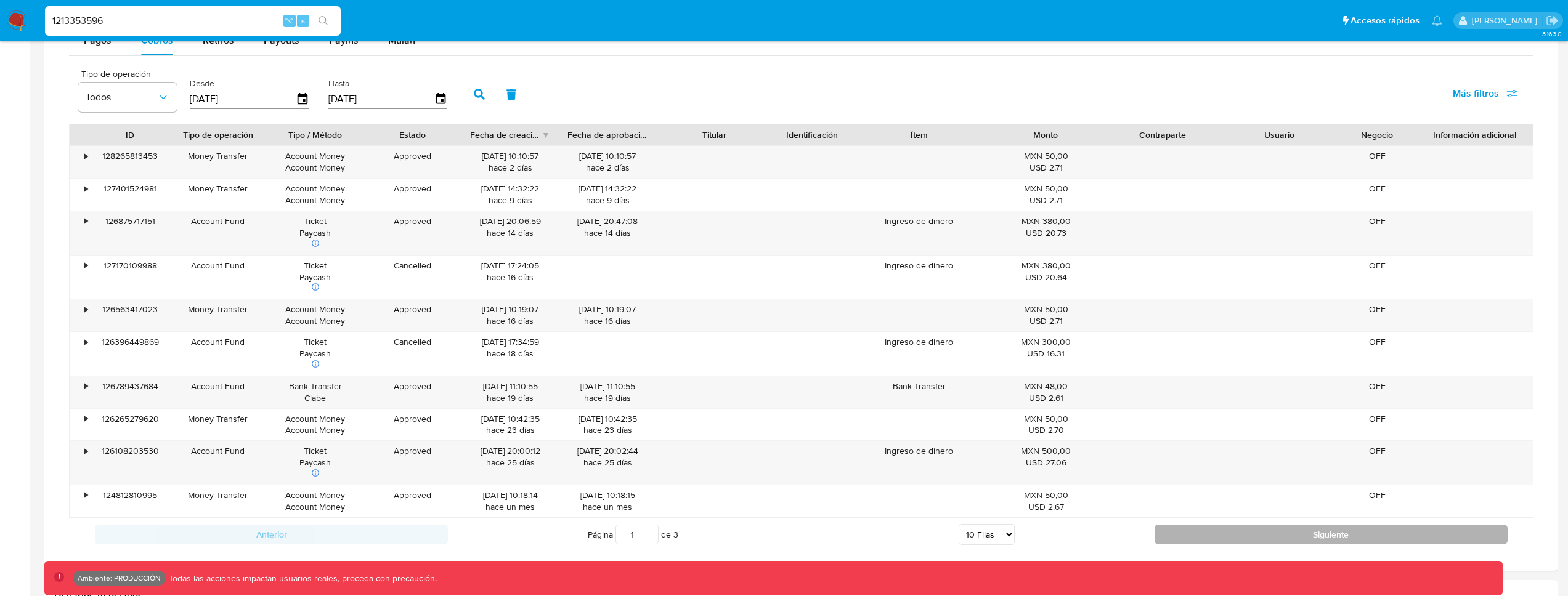
click at [1206, 525] on button "Siguiente" at bounding box center [1331, 534] width 353 height 20
type input "2"
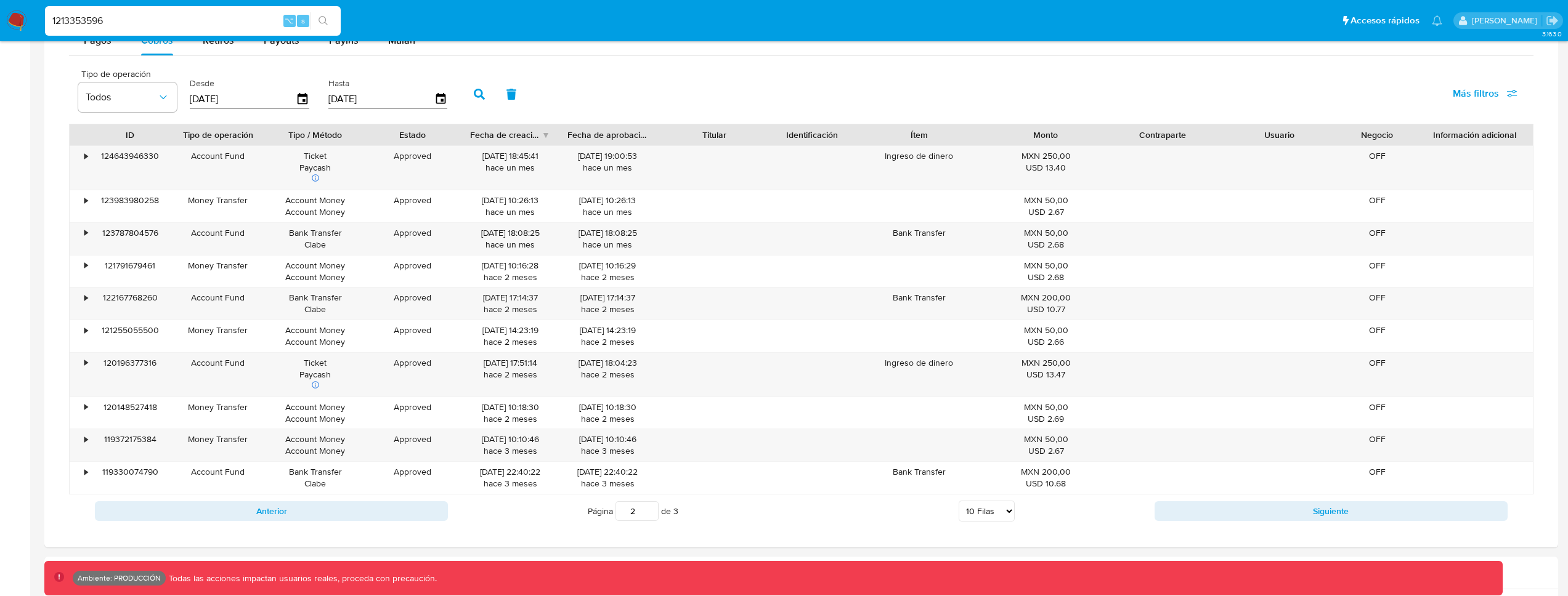
click at [125, 17] on input "1213353596" at bounding box center [193, 20] width 296 height 16
paste input "723390238"
paste input
type input "723390238"
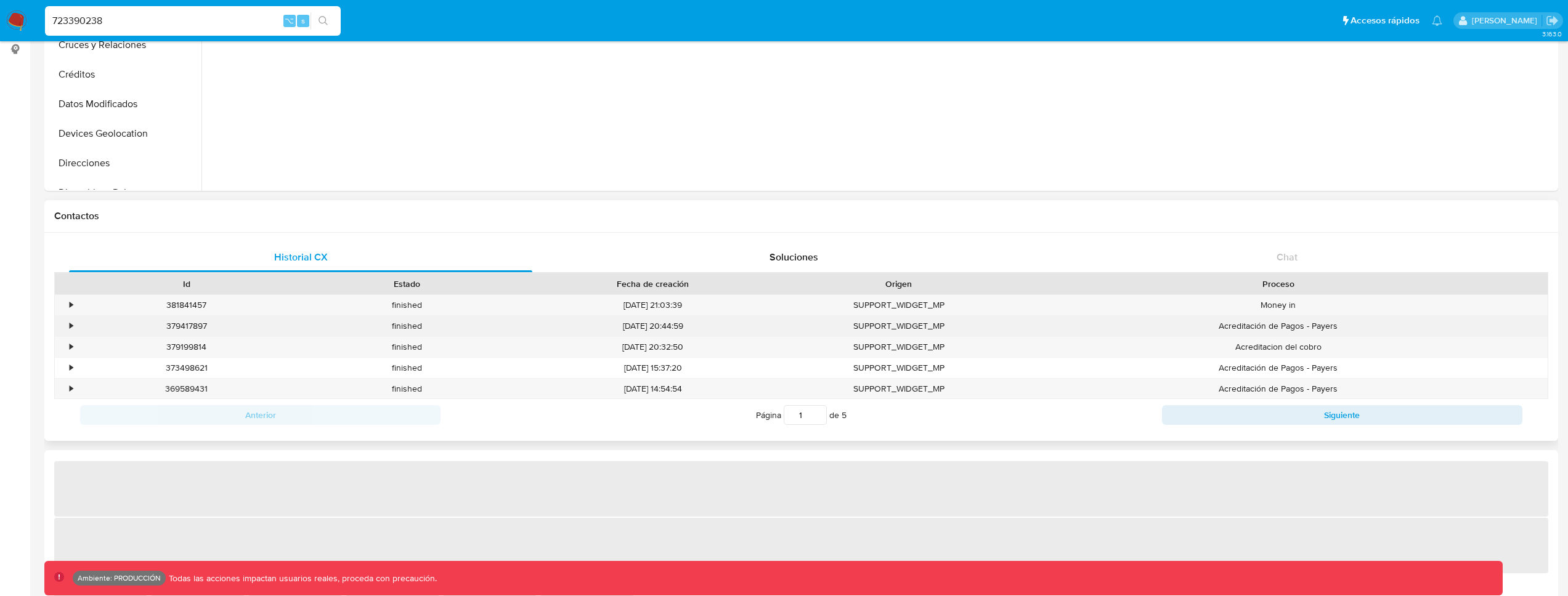
select select "10"
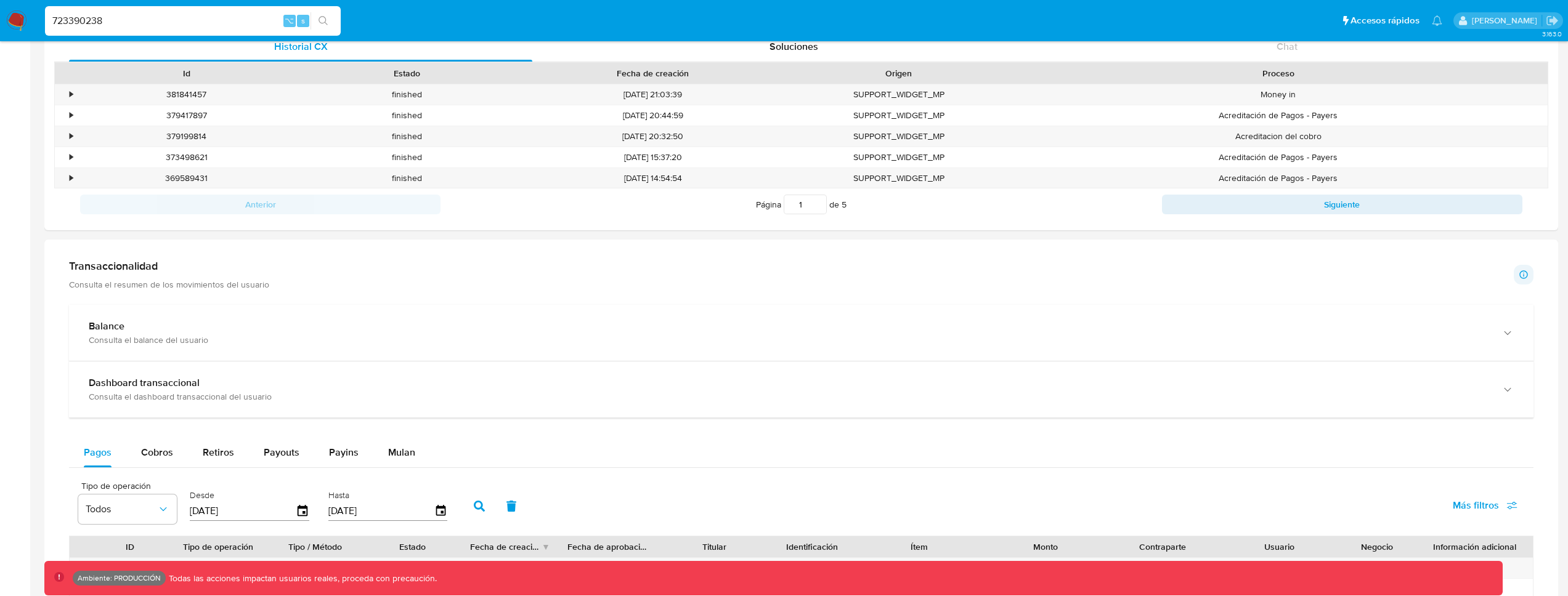
scroll to position [635, 0]
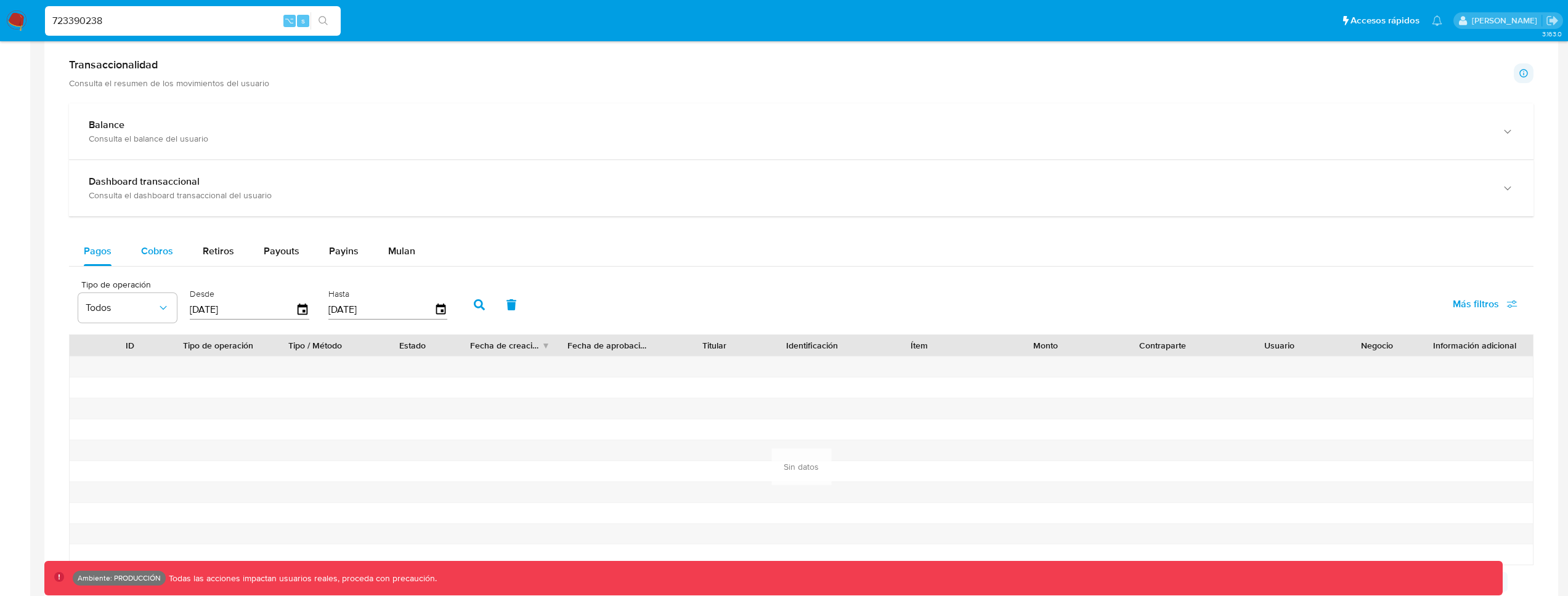
click at [152, 252] on span "Cobros" at bounding box center [157, 251] width 32 height 14
select select "10"
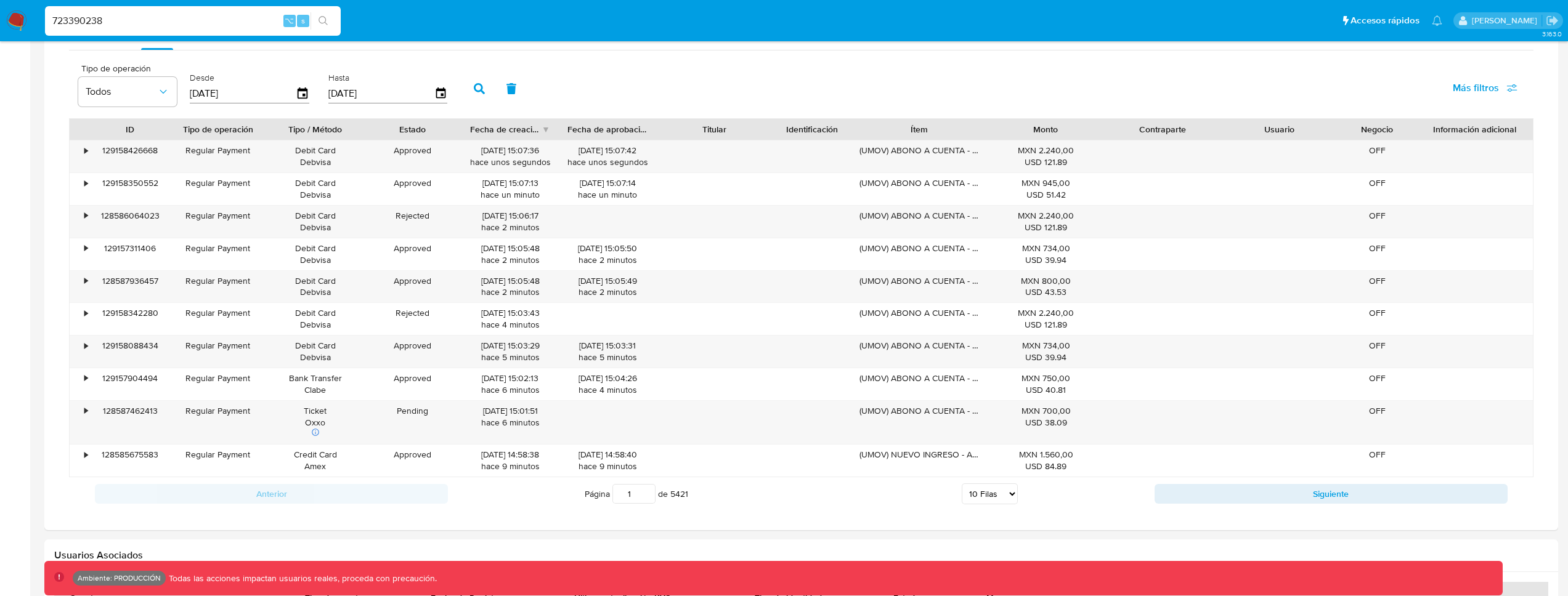
scroll to position [849, 0]
click at [1210, 487] on button "Siguiente" at bounding box center [1331, 495] width 353 height 20
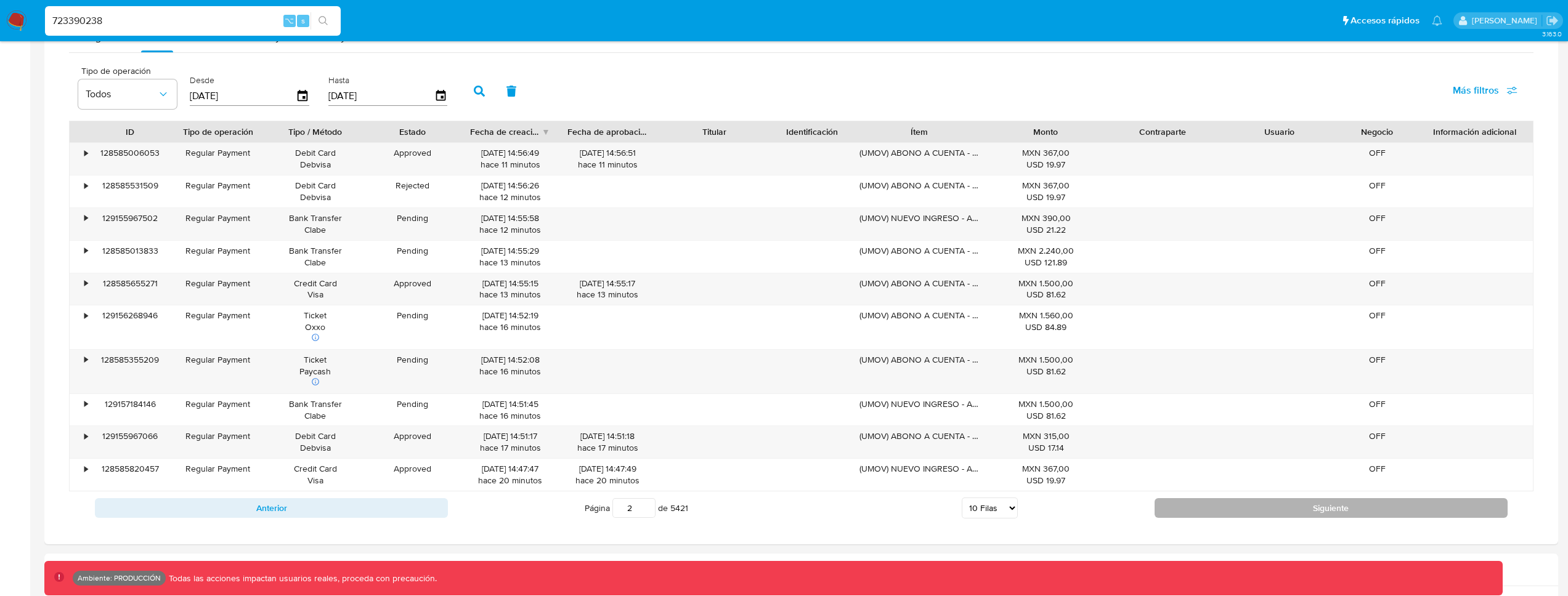
click at [1200, 506] on button "Siguiente" at bounding box center [1331, 507] width 353 height 20
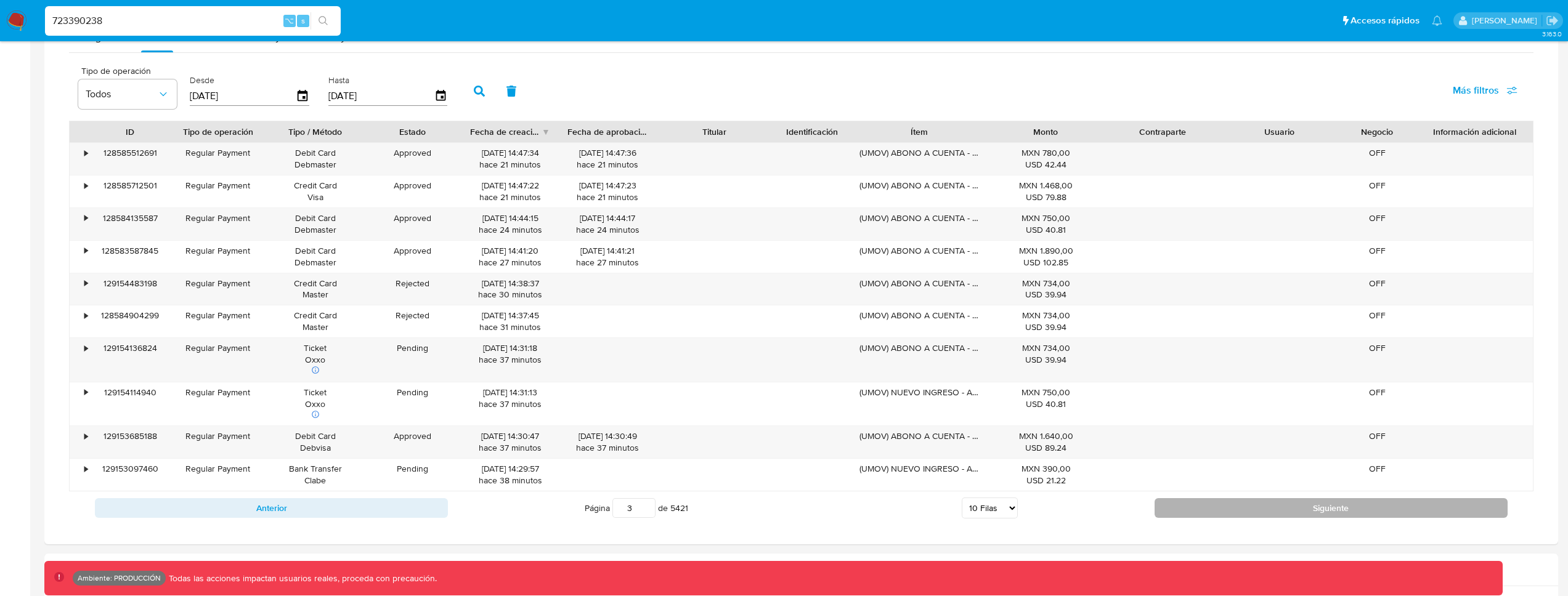
click at [1204, 504] on button "Siguiente" at bounding box center [1331, 507] width 353 height 20
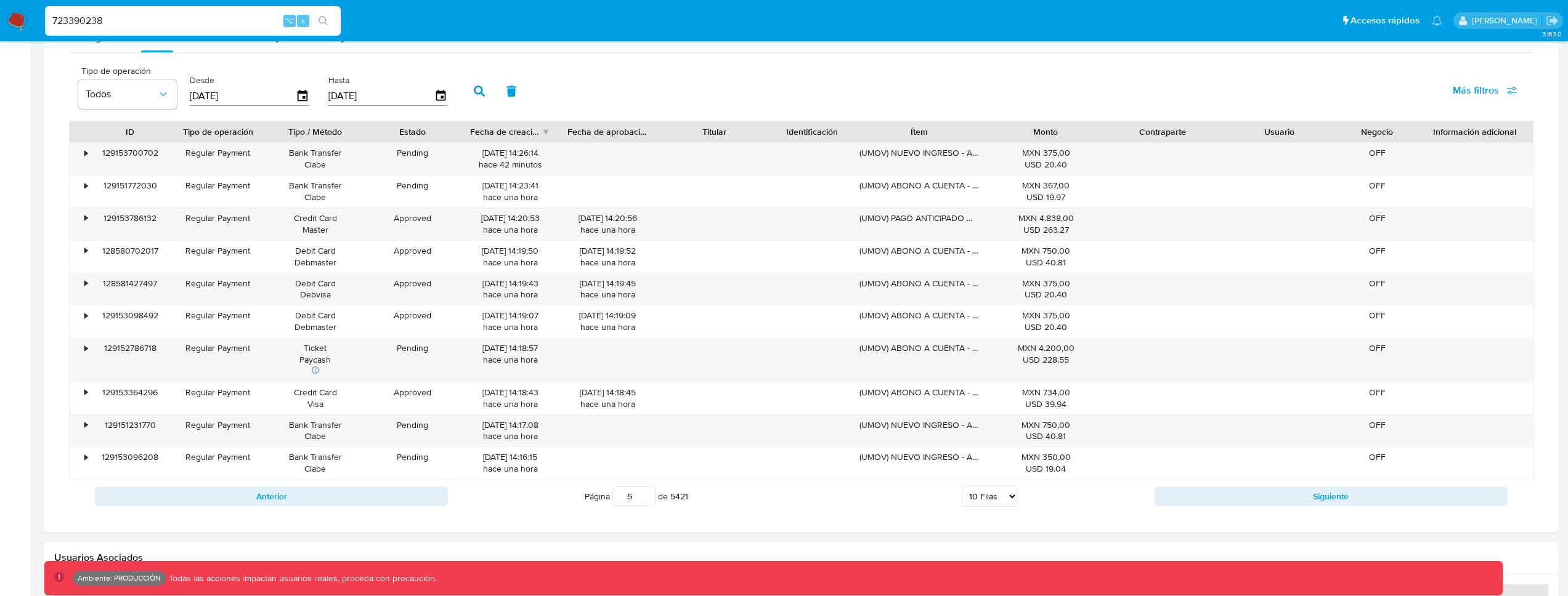
click at [648, 491] on input "5" at bounding box center [634, 495] width 44 height 20
click at [648, 491] on input "6" at bounding box center [634, 495] width 44 height 20
click at [648, 491] on input "7" at bounding box center [634, 495] width 44 height 20
click at [648, 491] on input "8" at bounding box center [634, 495] width 44 height 20
click at [648, 491] on input "9" at bounding box center [634, 495] width 44 height 20
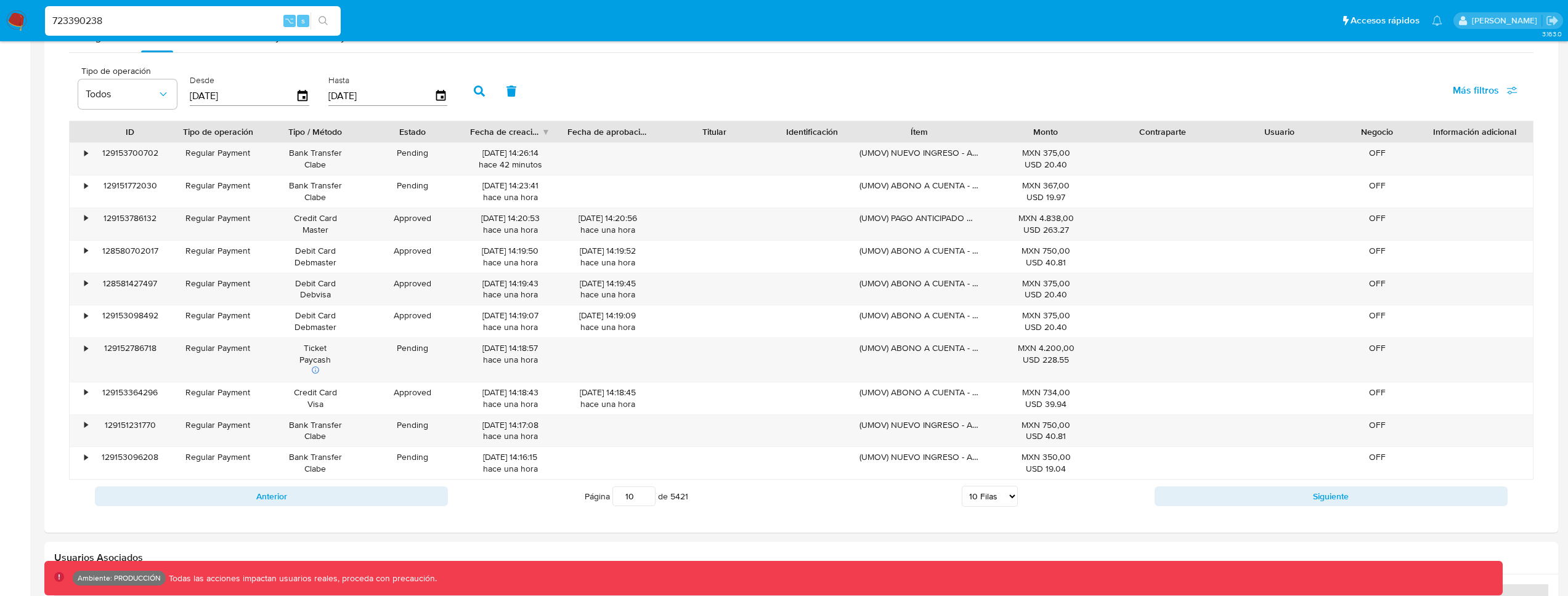
click at [648, 491] on input "10" at bounding box center [634, 495] width 44 height 20
click at [648, 491] on input "11" at bounding box center [634, 495] width 44 height 20
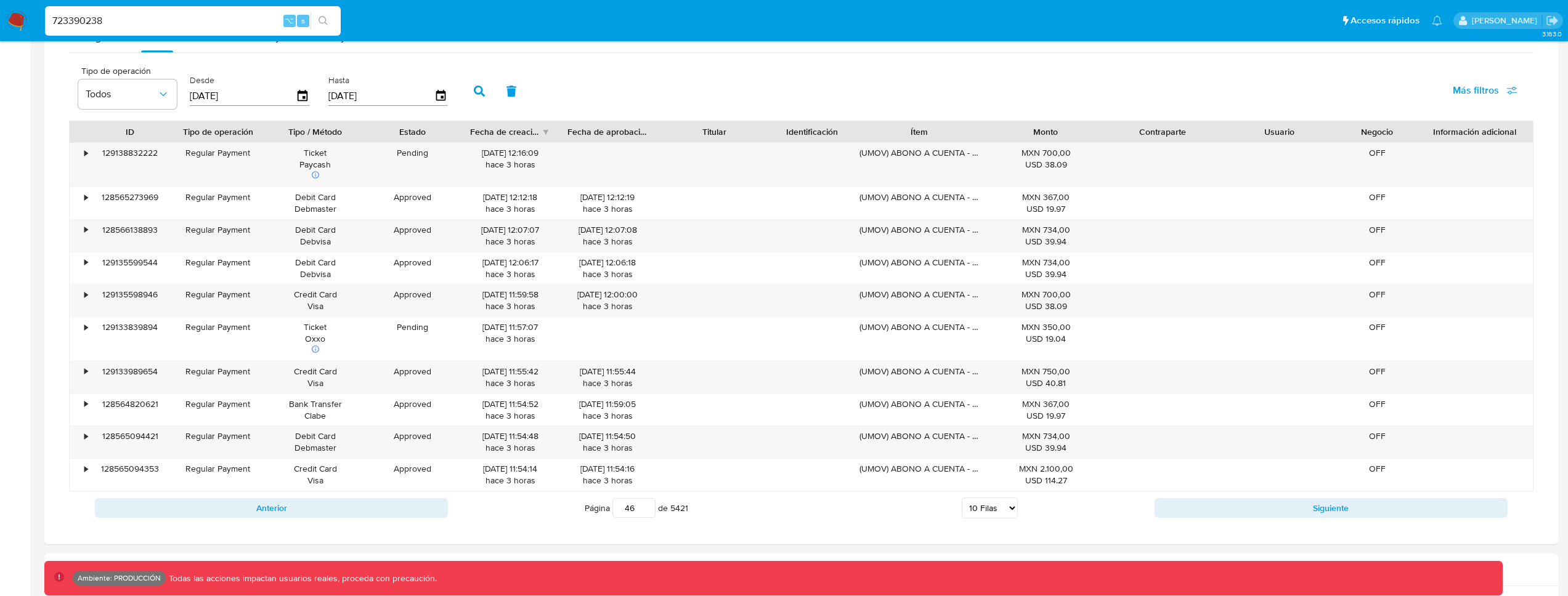
click at [648, 506] on input "46" at bounding box center [634, 507] width 44 height 20
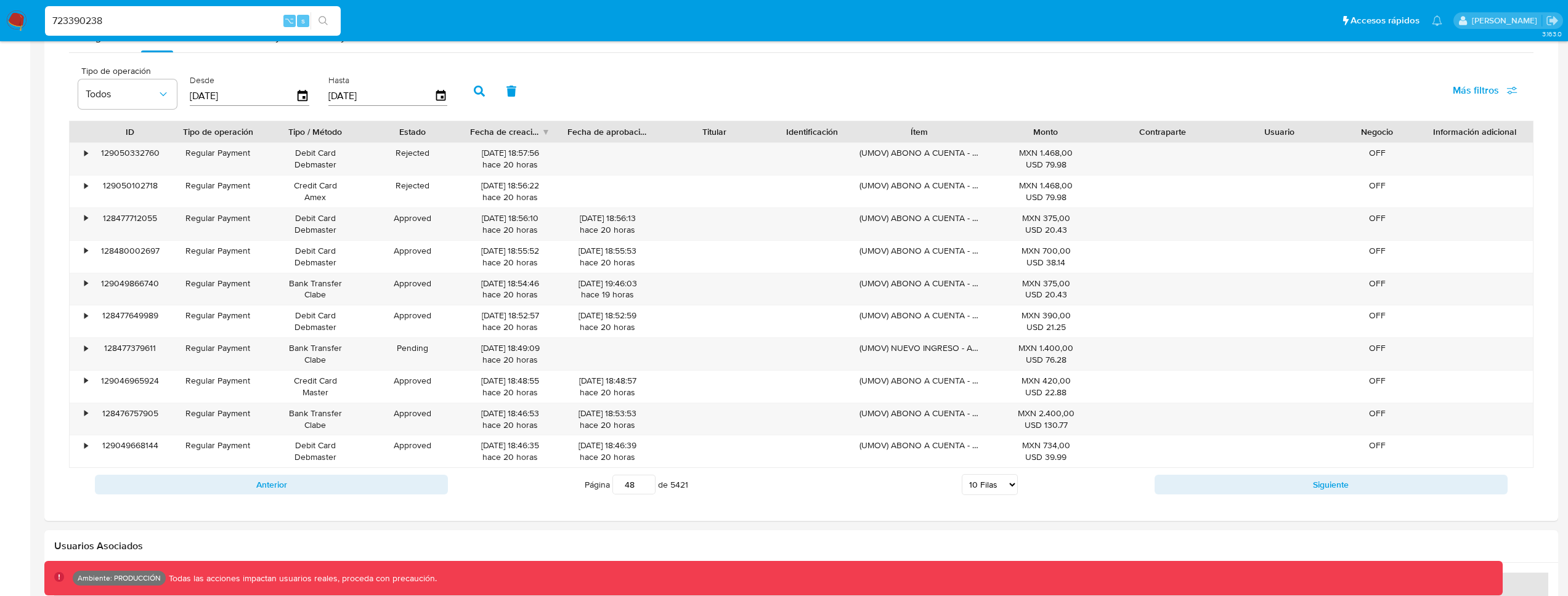
click at [644, 483] on input "48" at bounding box center [634, 484] width 44 height 20
click at [636, 486] on input "48" at bounding box center [634, 484] width 44 height 20
click at [636, 486] on input "48" at bounding box center [634, 484] width 44 height 20
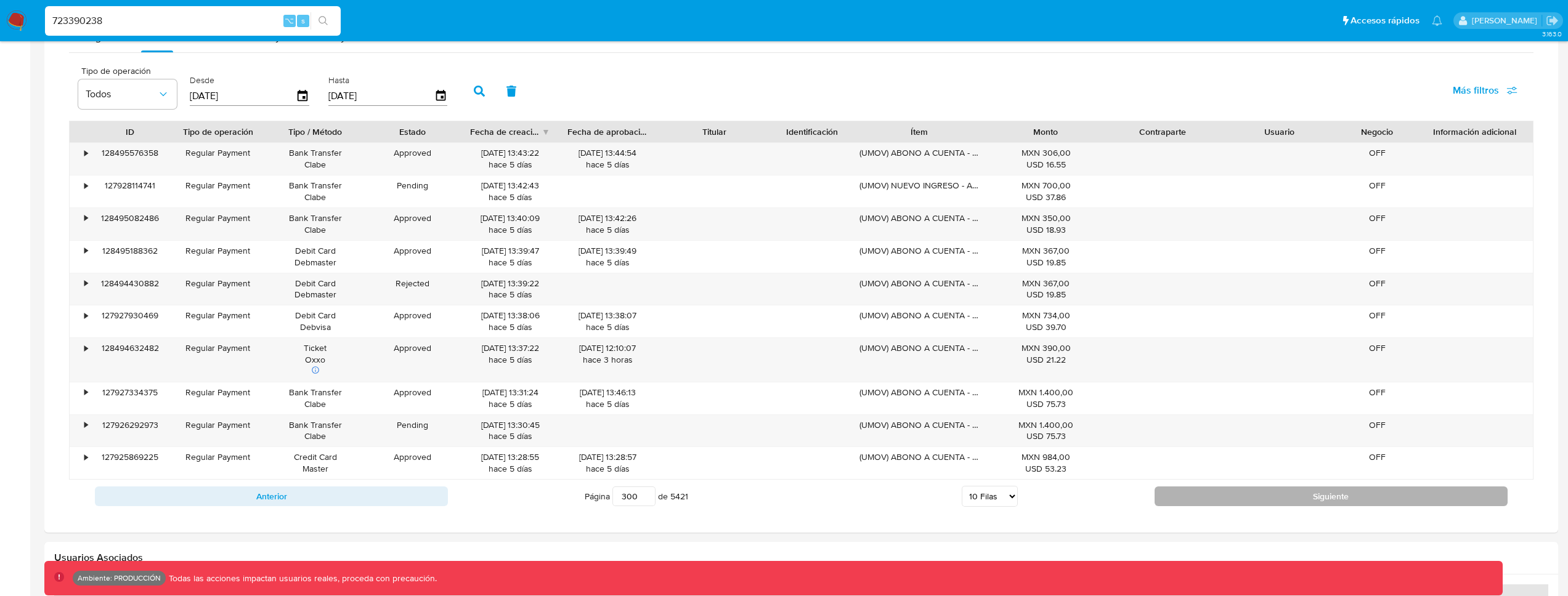
click at [1234, 504] on button "Siguiente" at bounding box center [1331, 495] width 353 height 20
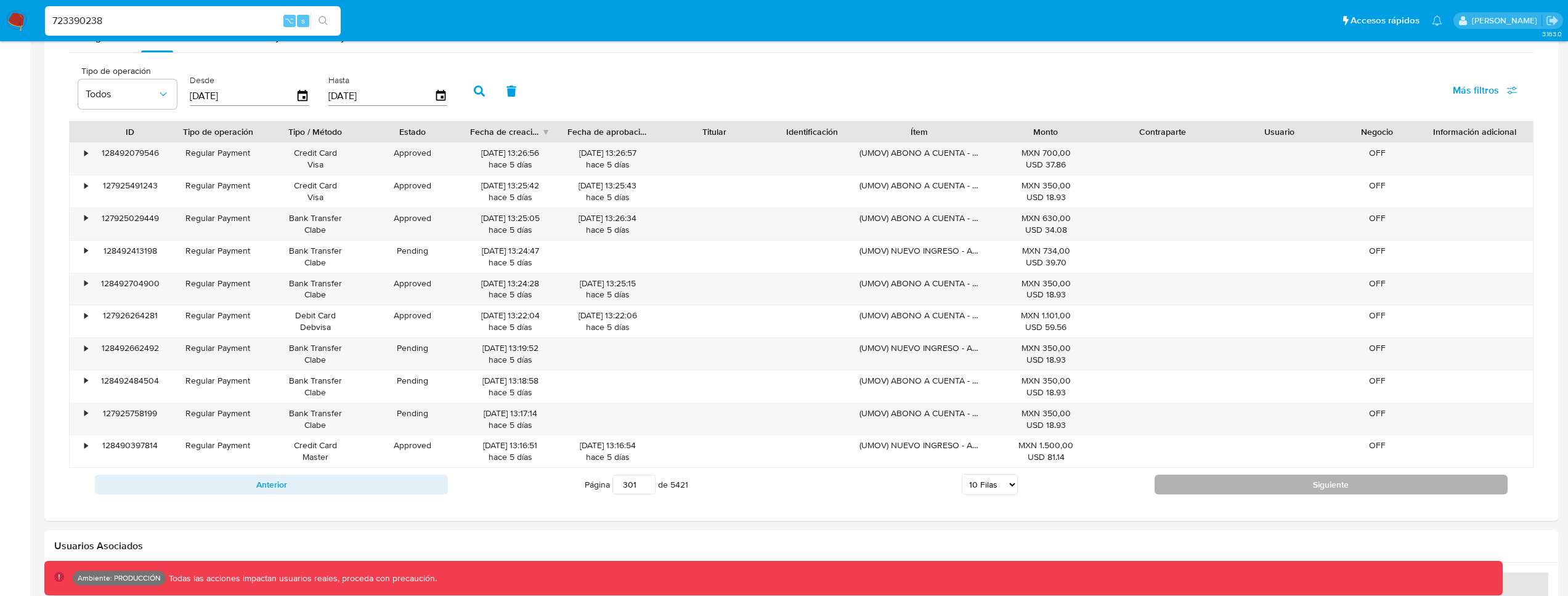
click at [1247, 486] on button "Siguiente" at bounding box center [1331, 484] width 353 height 20
click at [1245, 492] on button "Siguiente" at bounding box center [1331, 484] width 353 height 20
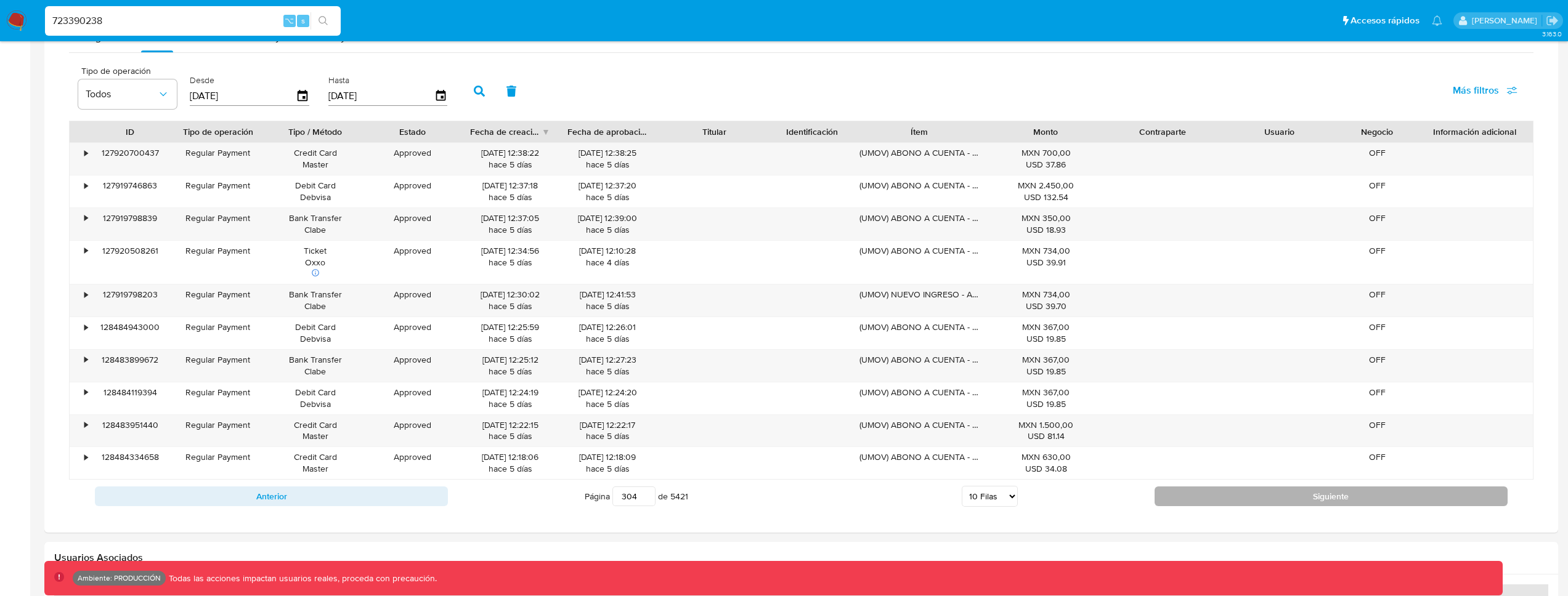
click at [1245, 492] on button "Siguiente" at bounding box center [1331, 495] width 353 height 20
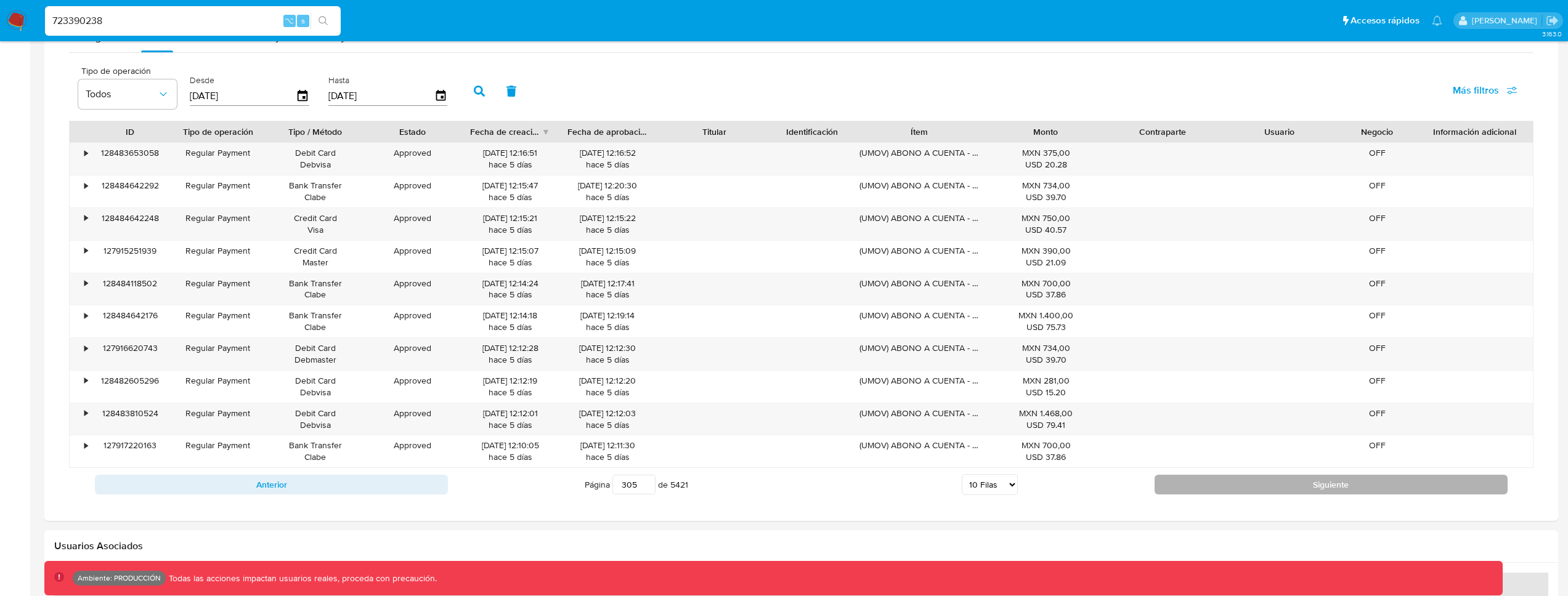
click at [1245, 492] on button "Siguiente" at bounding box center [1331, 484] width 353 height 20
type input "306"
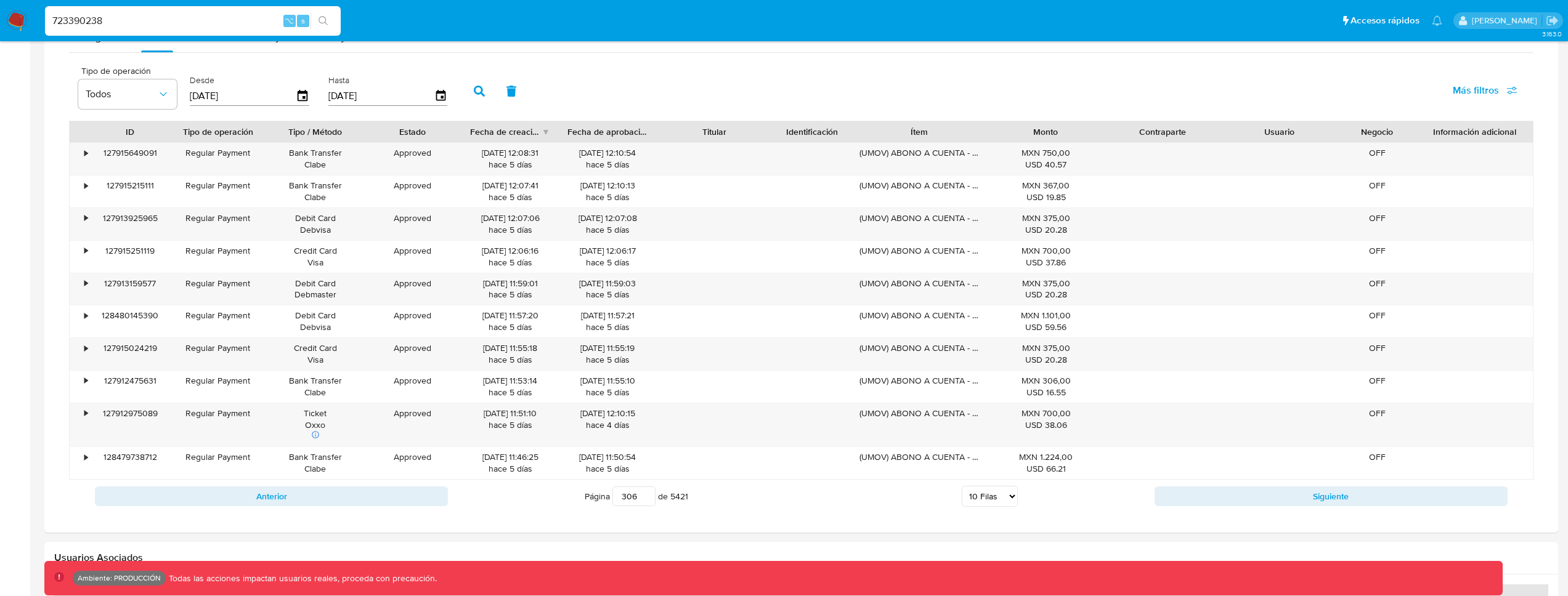
click at [171, 26] on input "723390238" at bounding box center [193, 20] width 296 height 16
paste input "1601779065"
type input "1601779065"
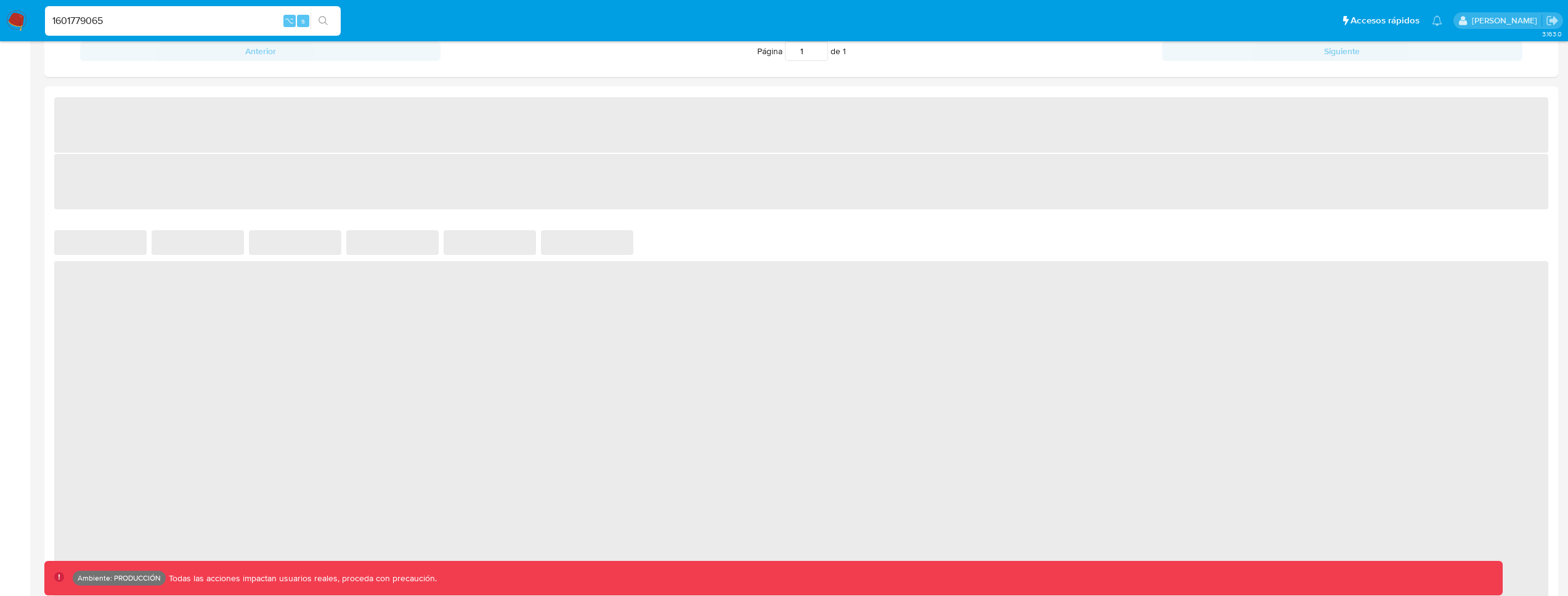
select select "10"
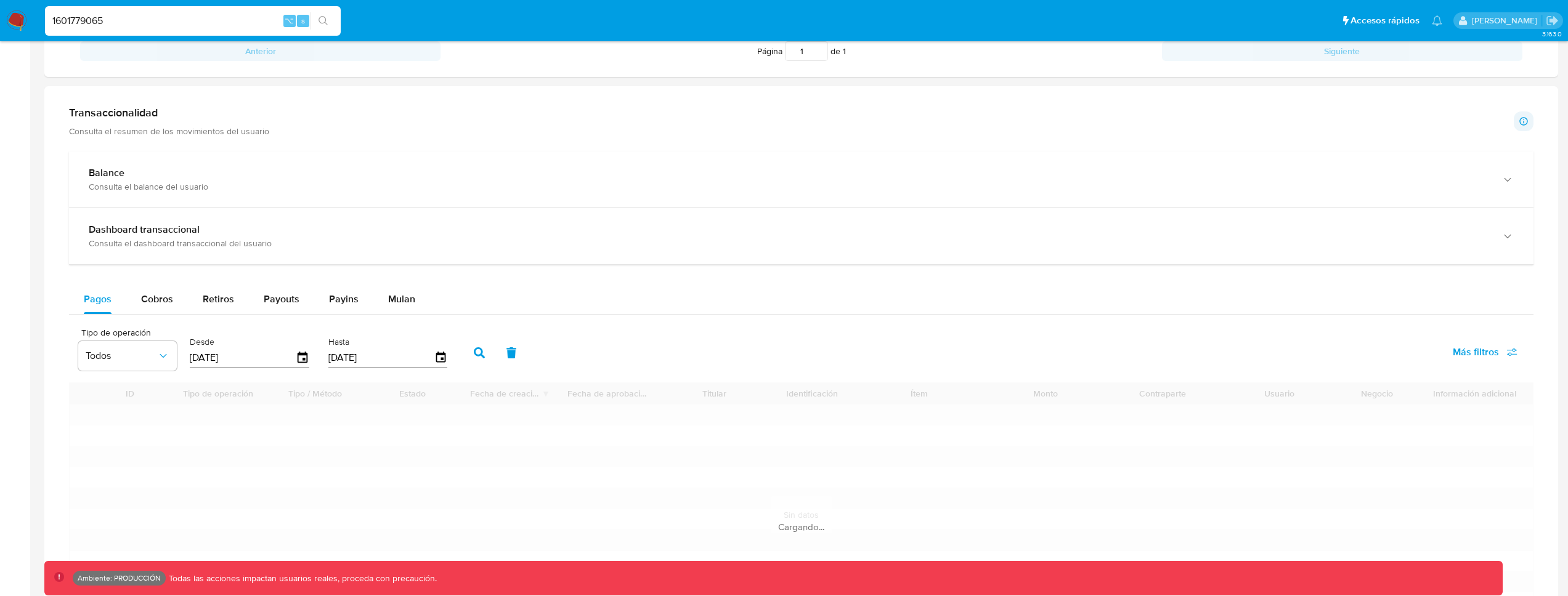
scroll to position [605, 0]
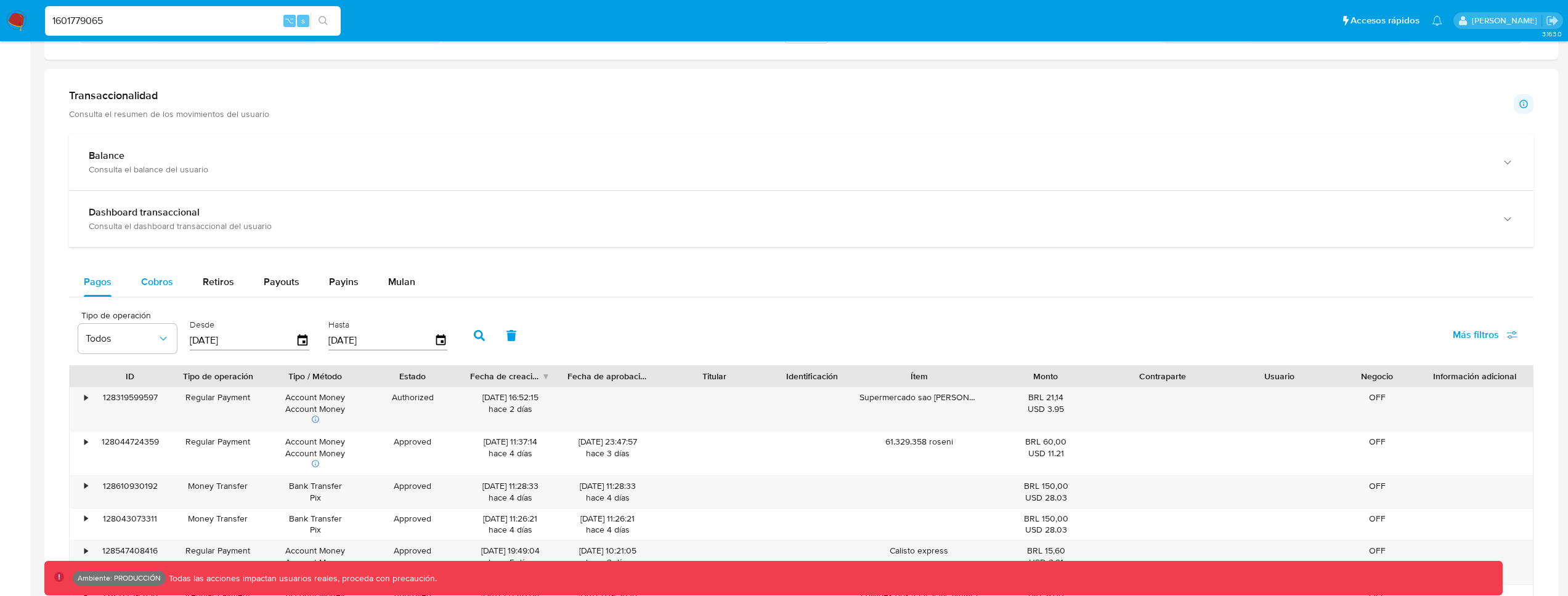
click at [137, 282] on button "Cobros" at bounding box center [157, 281] width 61 height 30
select select "10"
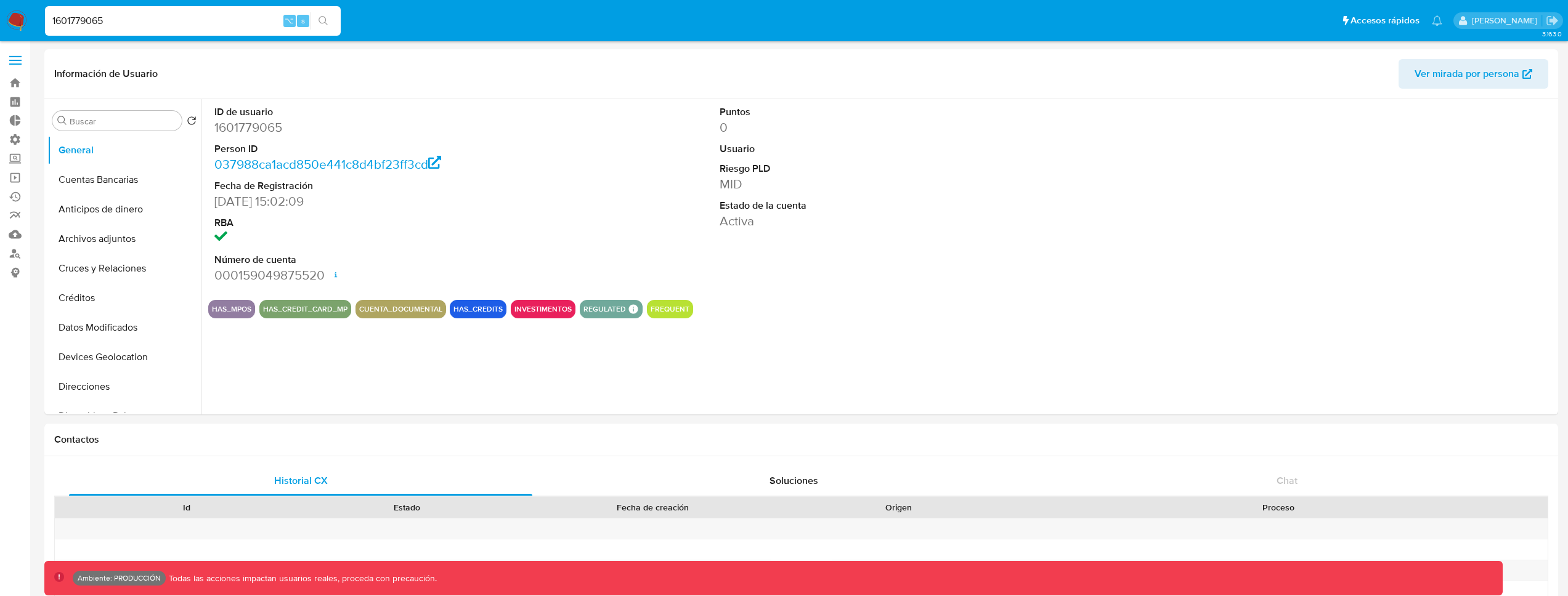
select select "10"
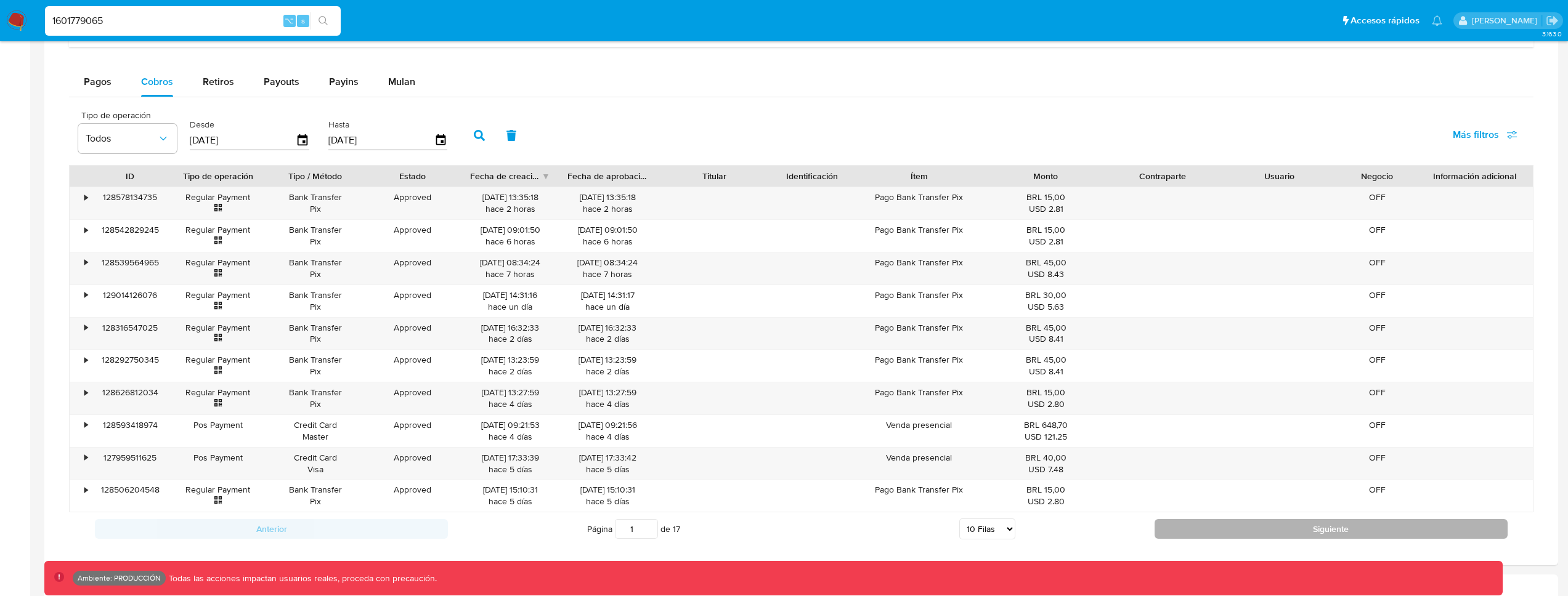
click at [1177, 529] on button "Siguiente" at bounding box center [1331, 529] width 353 height 20
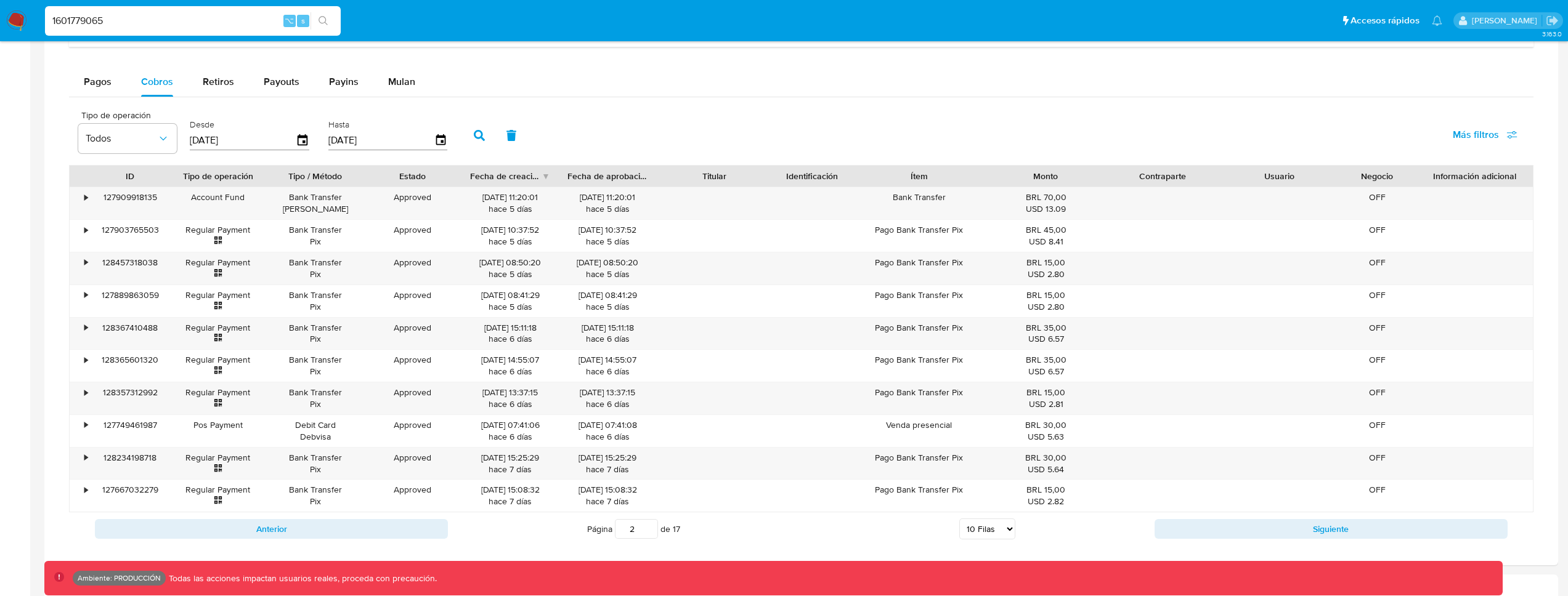
click at [148, 19] on input "1601779065" at bounding box center [193, 20] width 296 height 16
paste input "496896650"
type input "496896650"
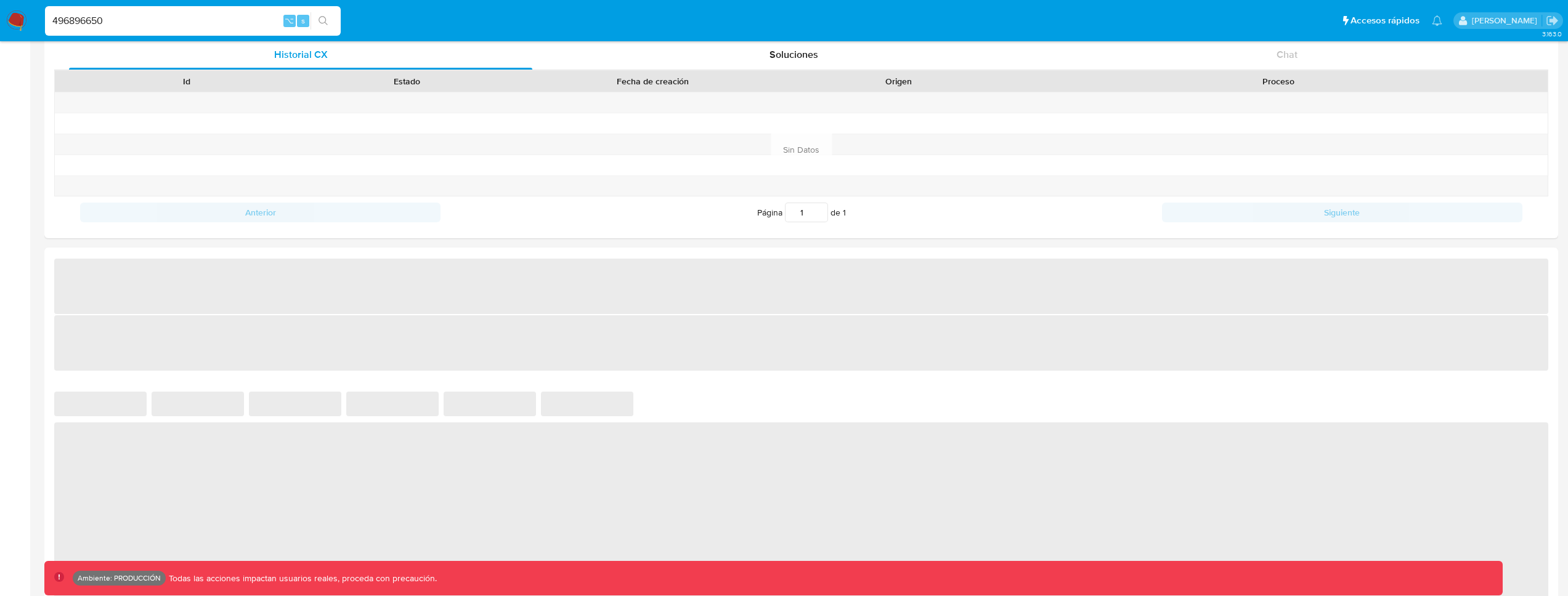
select select "10"
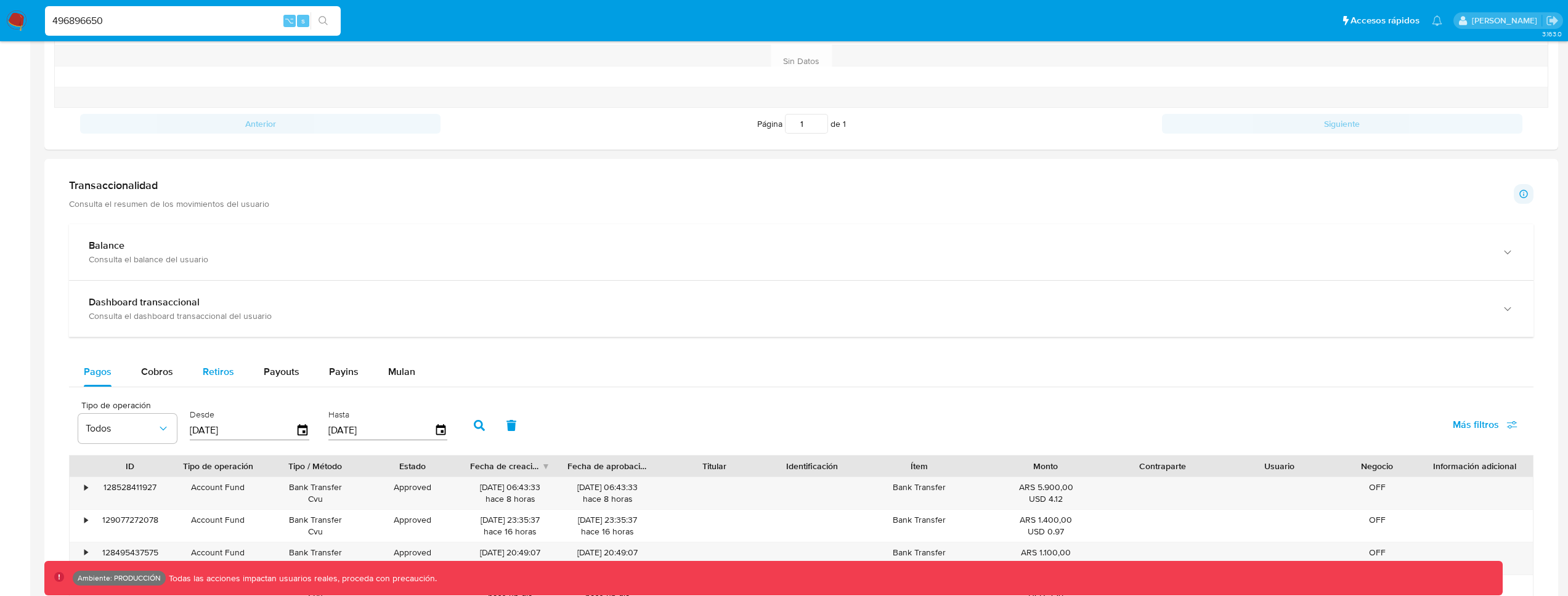
scroll to position [515, 0]
click at [171, 369] on span "Cobros" at bounding box center [157, 371] width 32 height 14
select select "10"
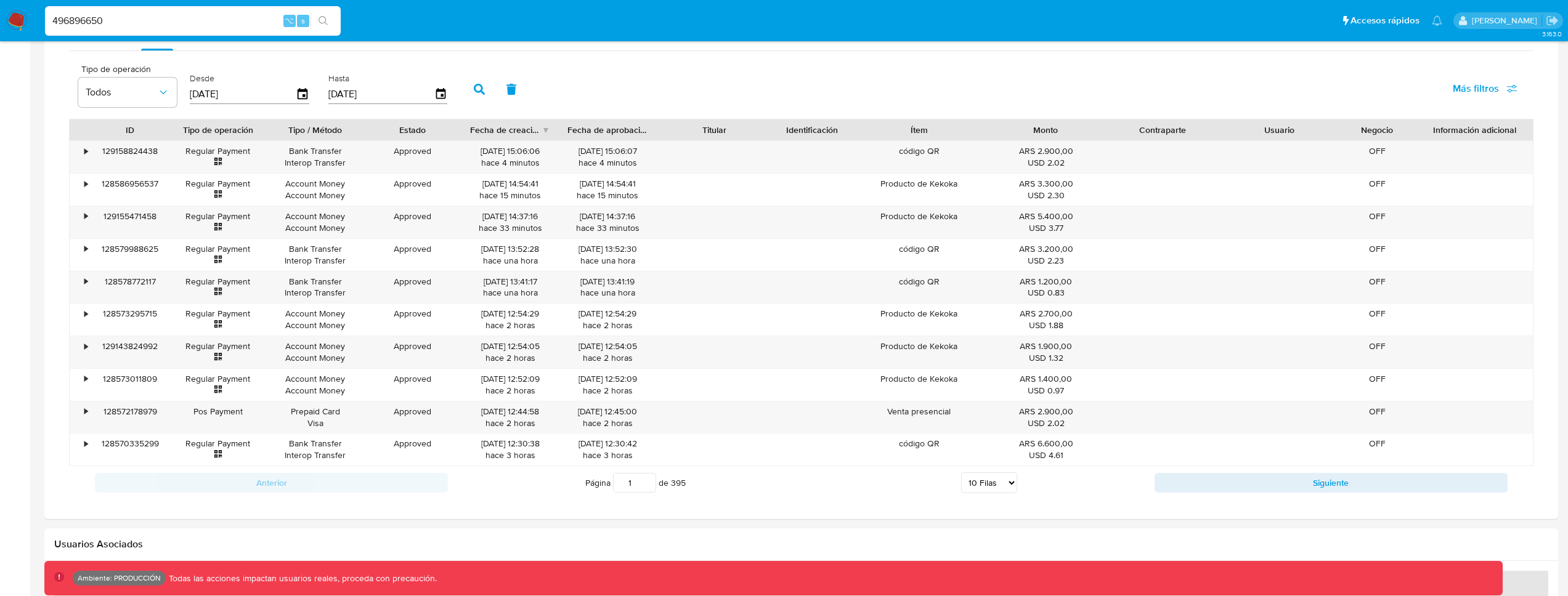
scroll to position [872, 0]
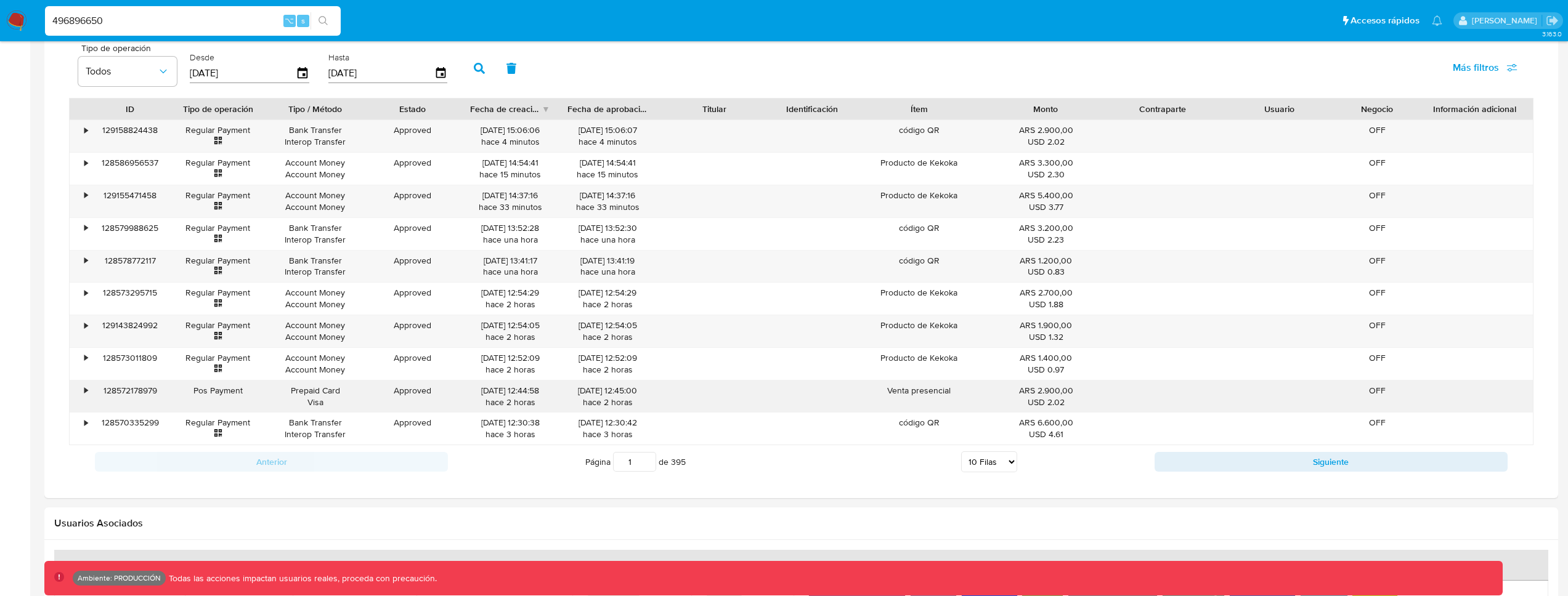
click at [918, 380] on div "Venta presencial" at bounding box center [919, 396] width 136 height 32
